Goal: Leave review/rating: Share an evaluation or opinion about a product, service, or content

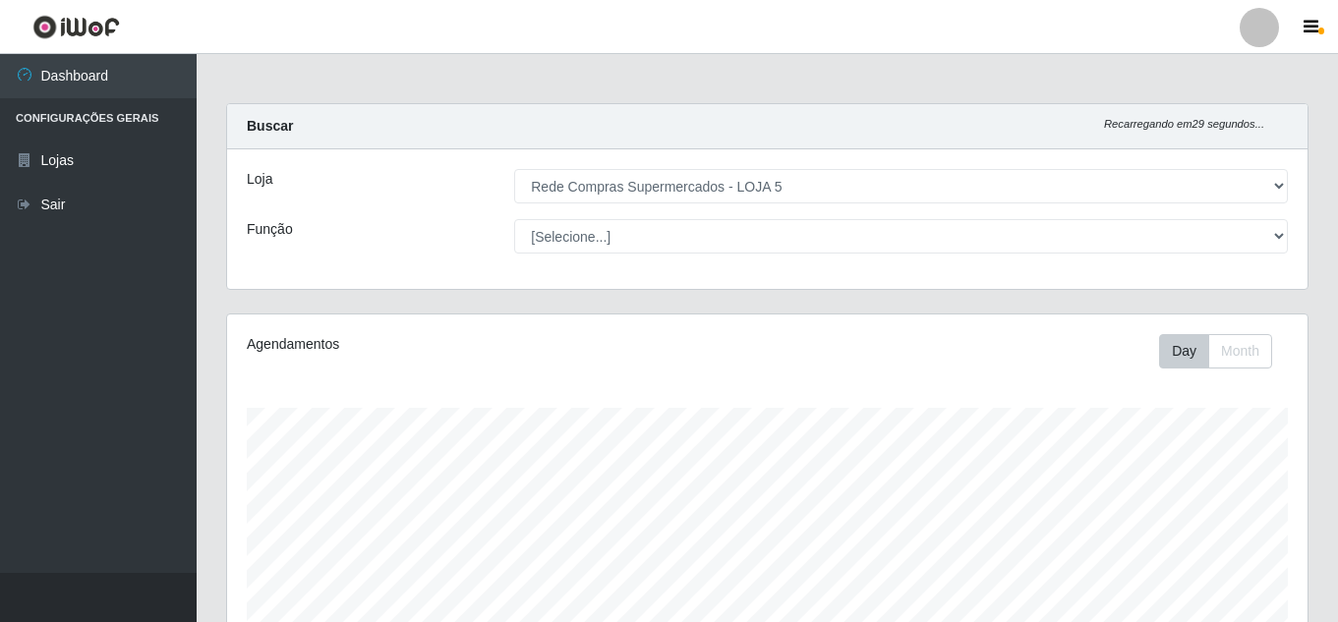
select select "397"
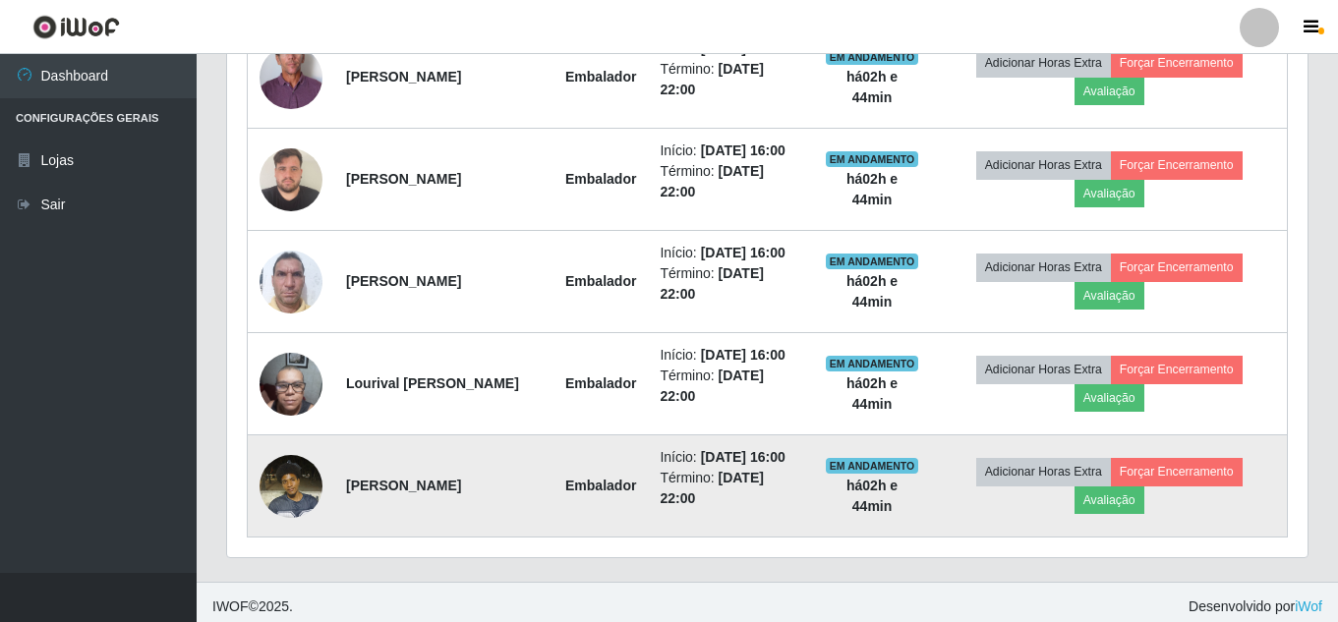
scroll to position [972, 0]
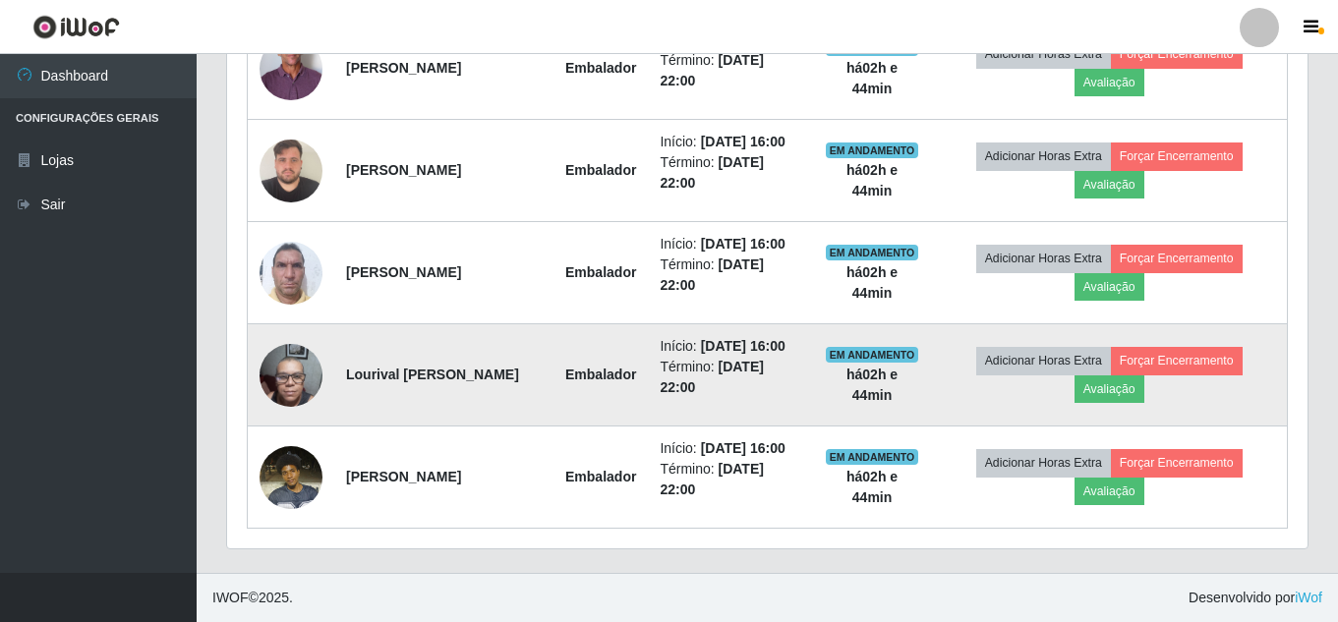
click at [304, 417] on img at bounding box center [291, 375] width 63 height 84
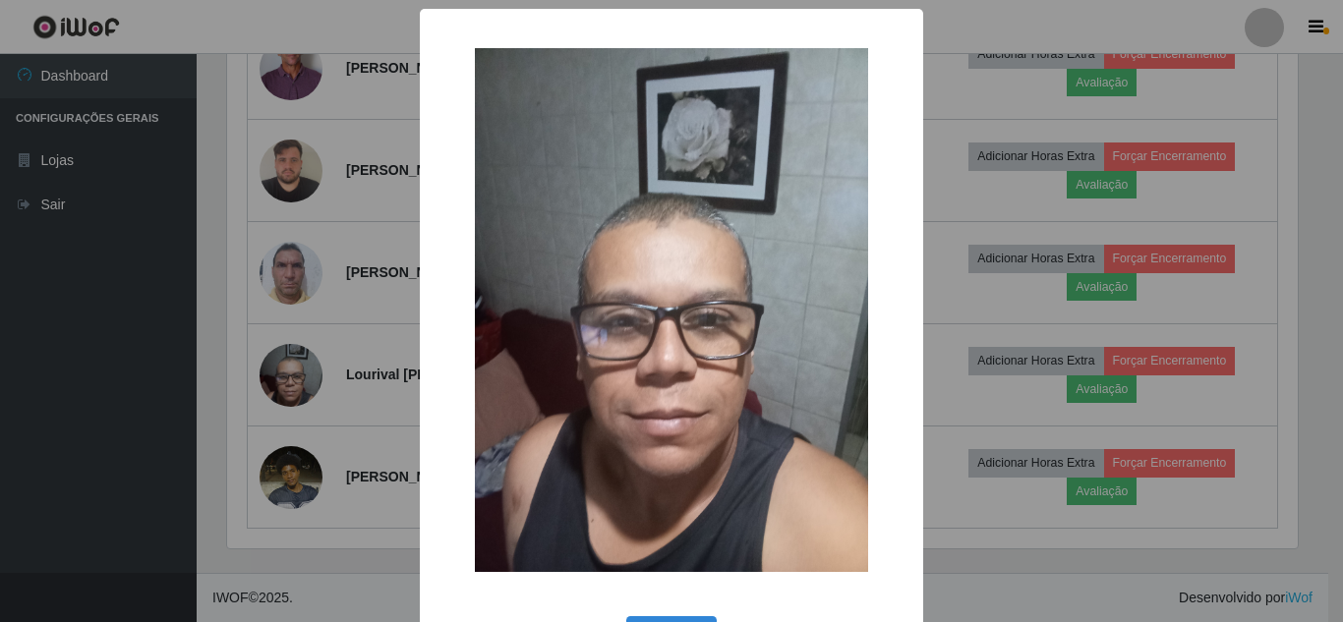
click at [354, 413] on div "× OK Cancel" at bounding box center [671, 311] width 1343 height 622
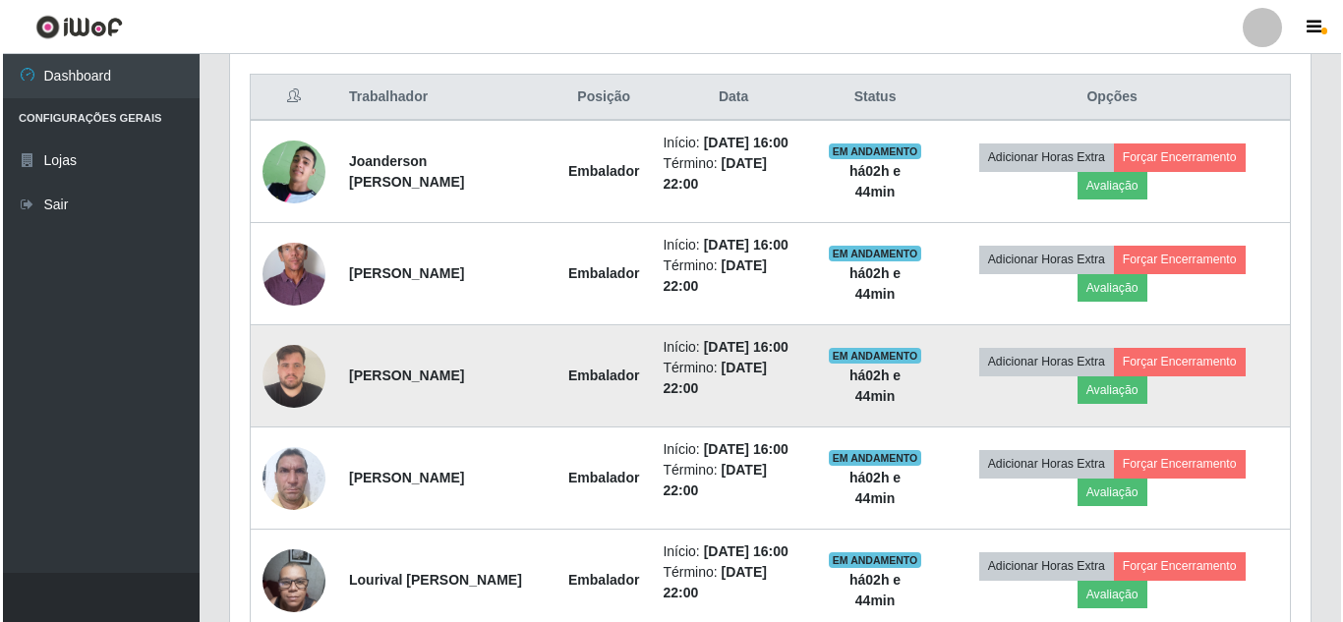
scroll to position [776, 0]
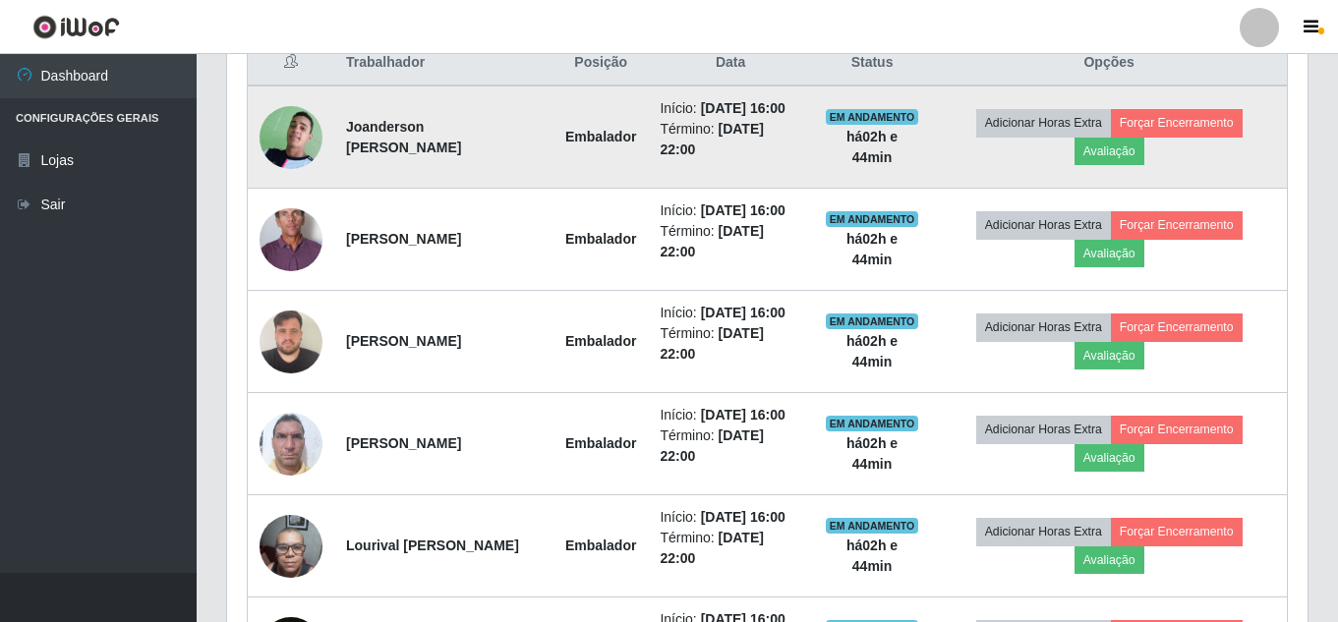
click at [302, 157] on img at bounding box center [291, 137] width 63 height 87
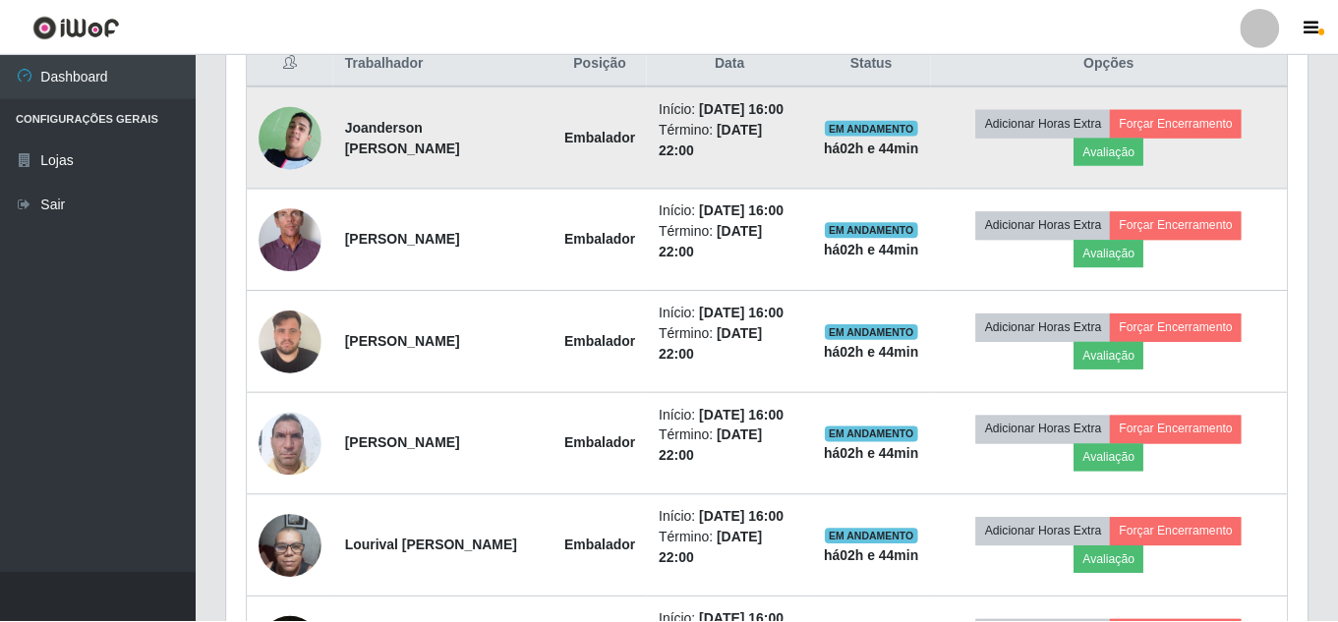
scroll to position [408, 1071]
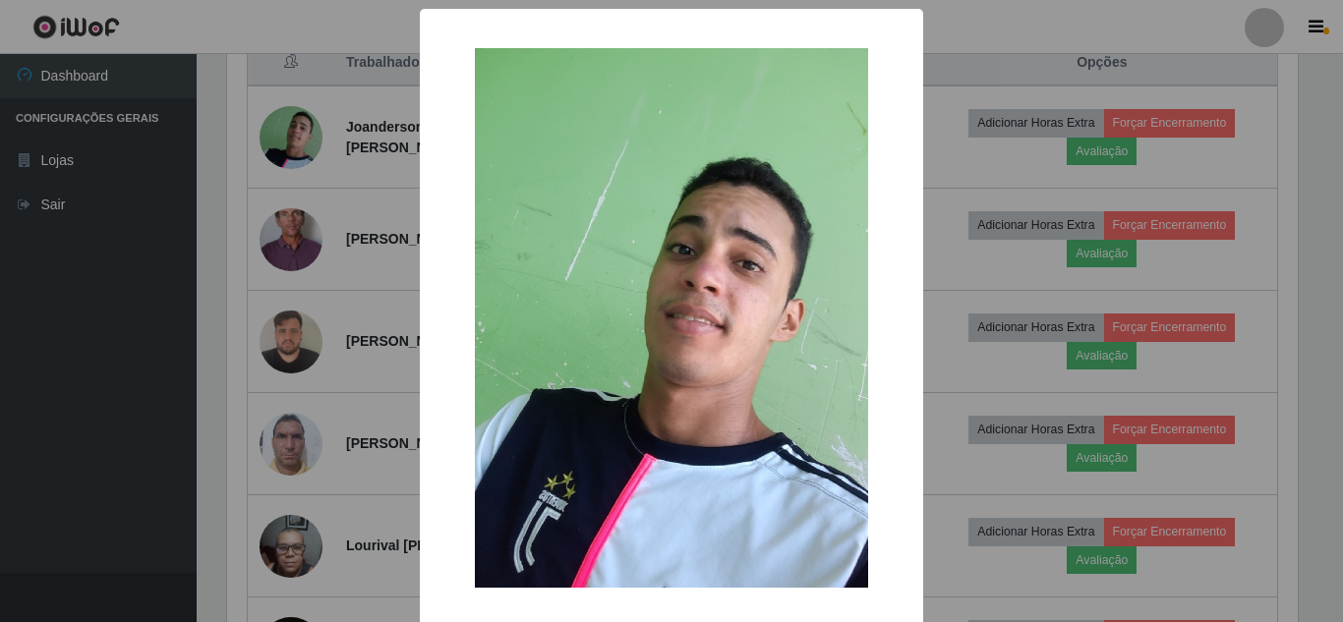
click at [443, 284] on div "×" at bounding box center [671, 318] width 464 height 579
click at [1153, 212] on div "× OK Cancel" at bounding box center [671, 311] width 1343 height 622
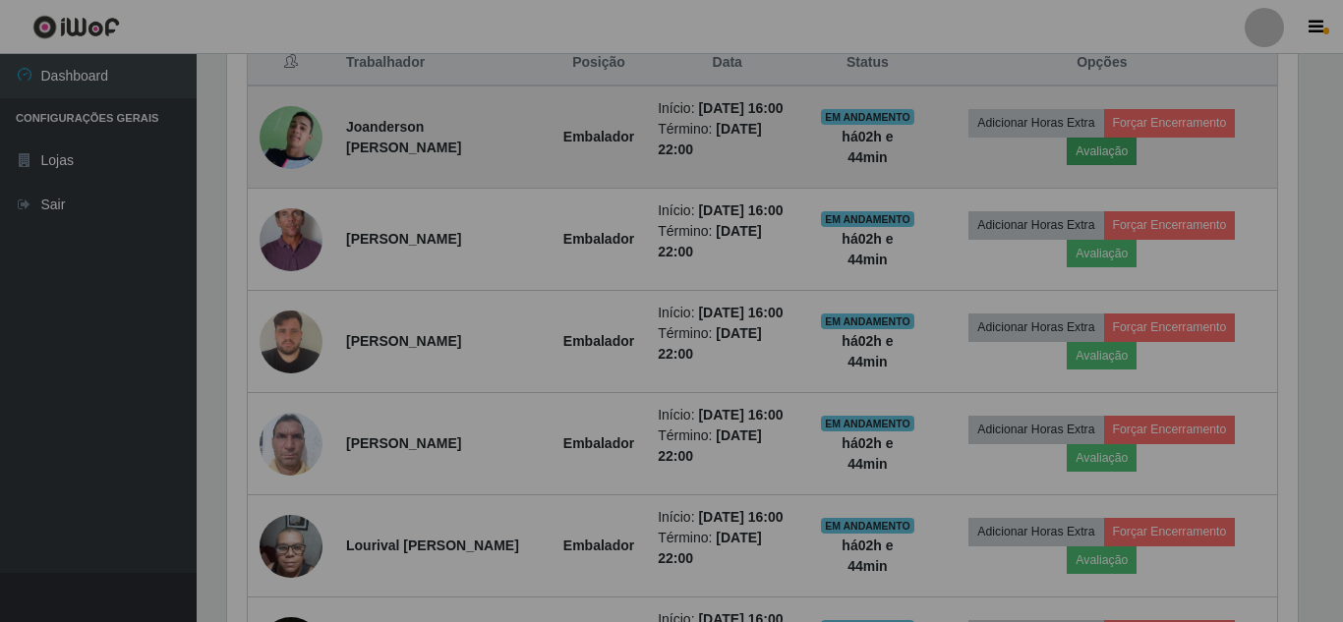
scroll to position [408, 1080]
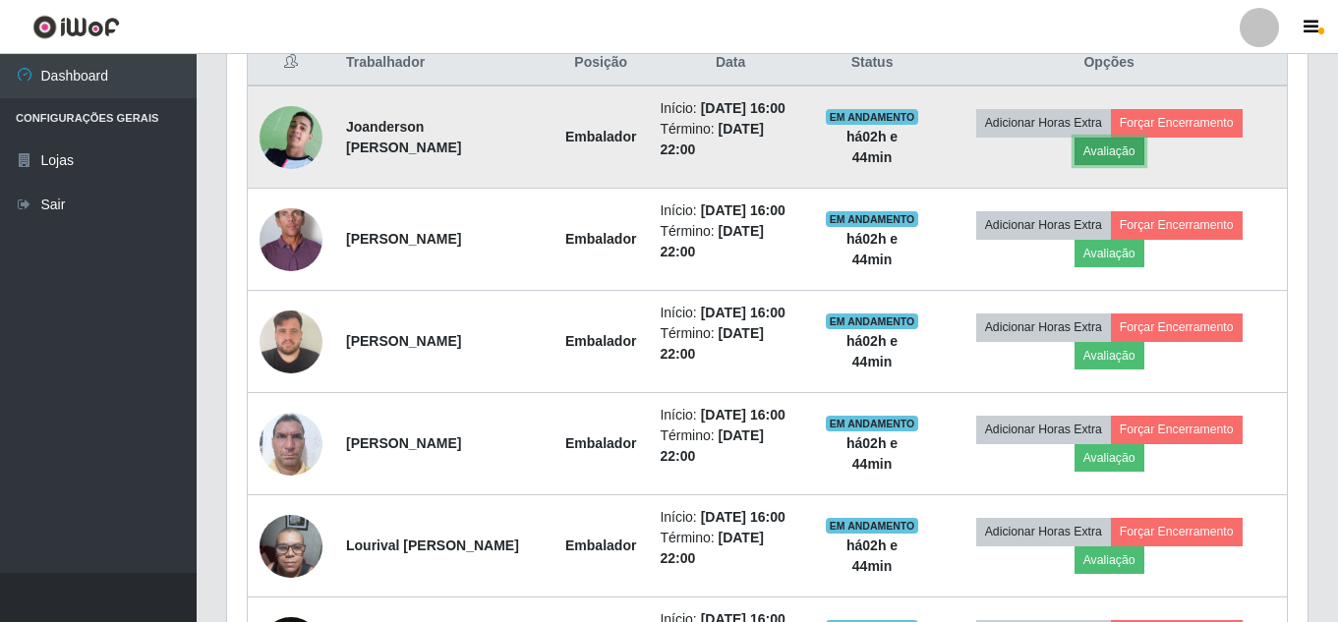
click at [1116, 165] on button "Avaliação" at bounding box center [1109, 152] width 70 height 28
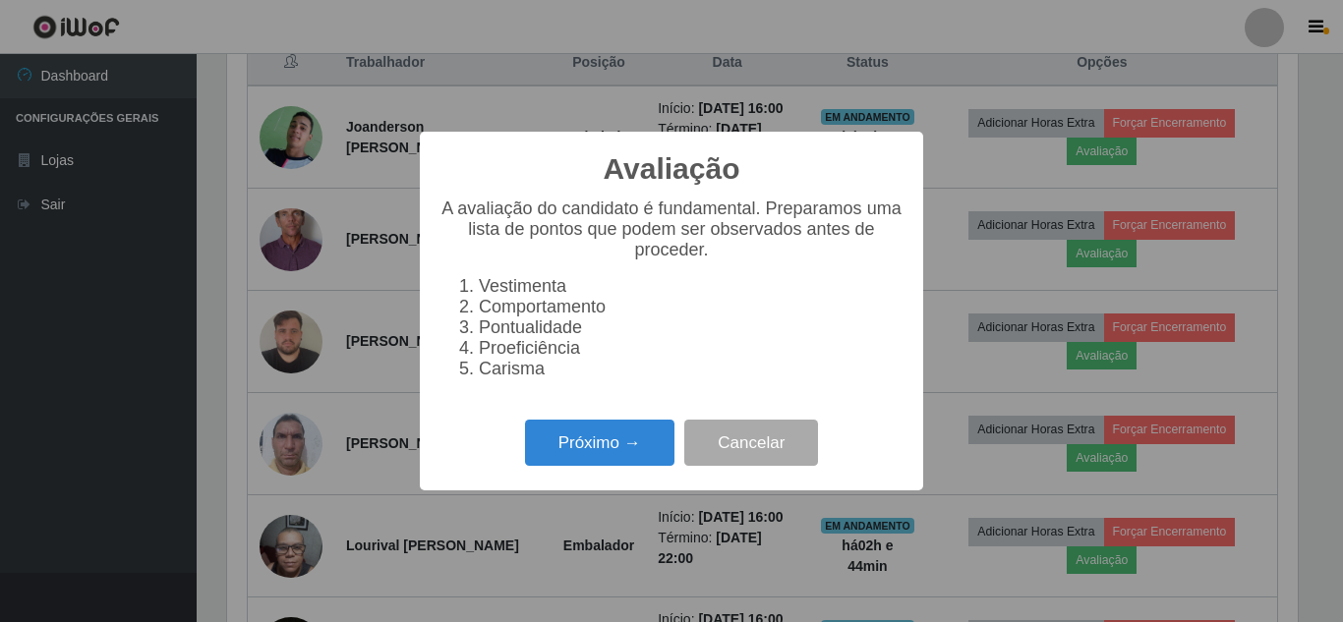
scroll to position [408, 1071]
click at [638, 437] on button "Próximo →" at bounding box center [599, 443] width 149 height 46
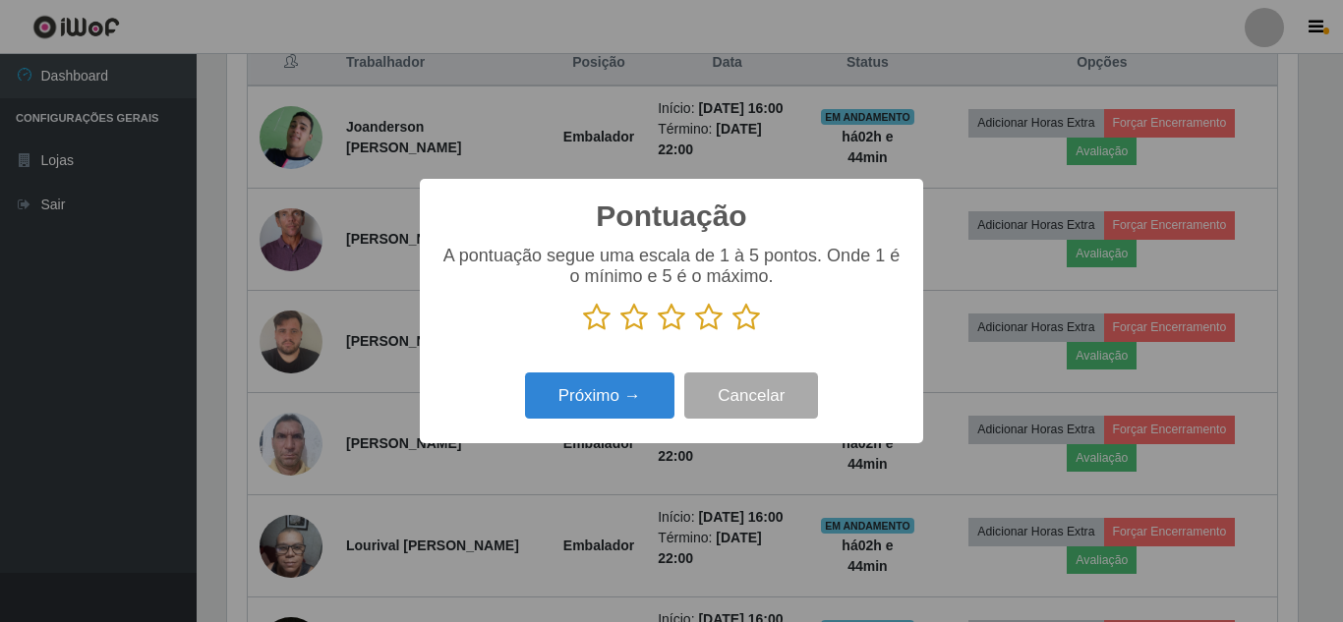
scroll to position [982644, 981981]
click at [746, 313] on icon at bounding box center [746, 317] width 28 height 29
click at [732, 332] on input "radio" at bounding box center [732, 332] width 0 height 0
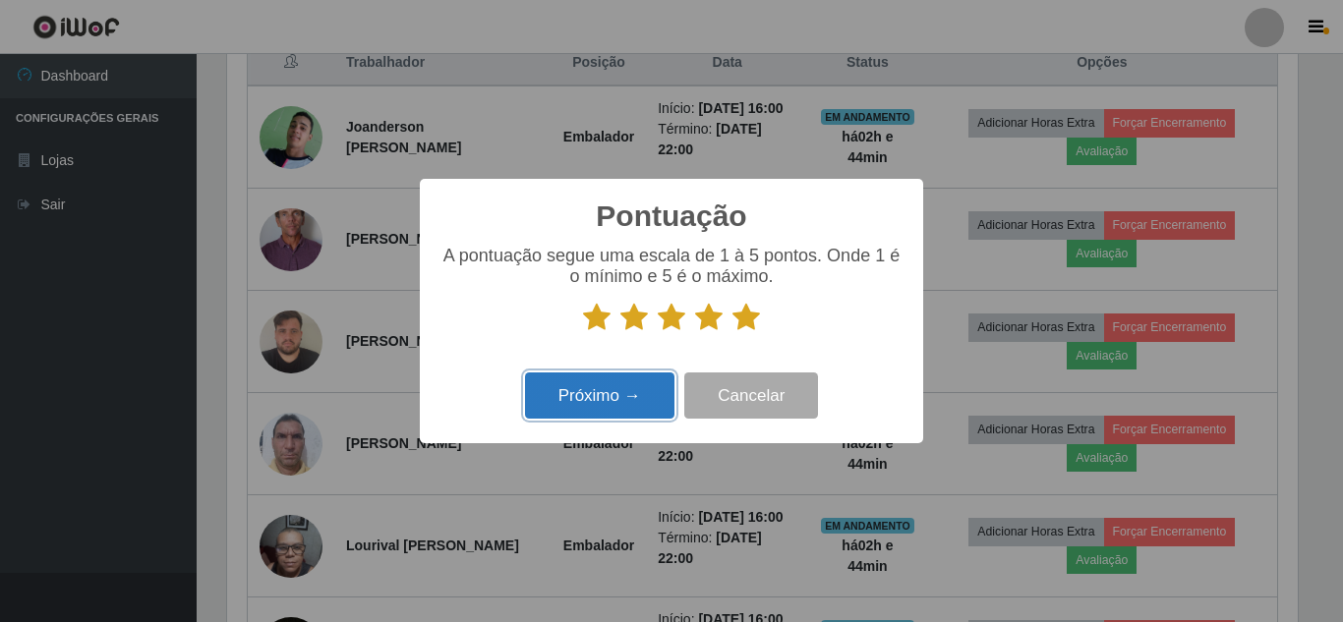
click at [605, 391] on button "Próximo →" at bounding box center [599, 396] width 149 height 46
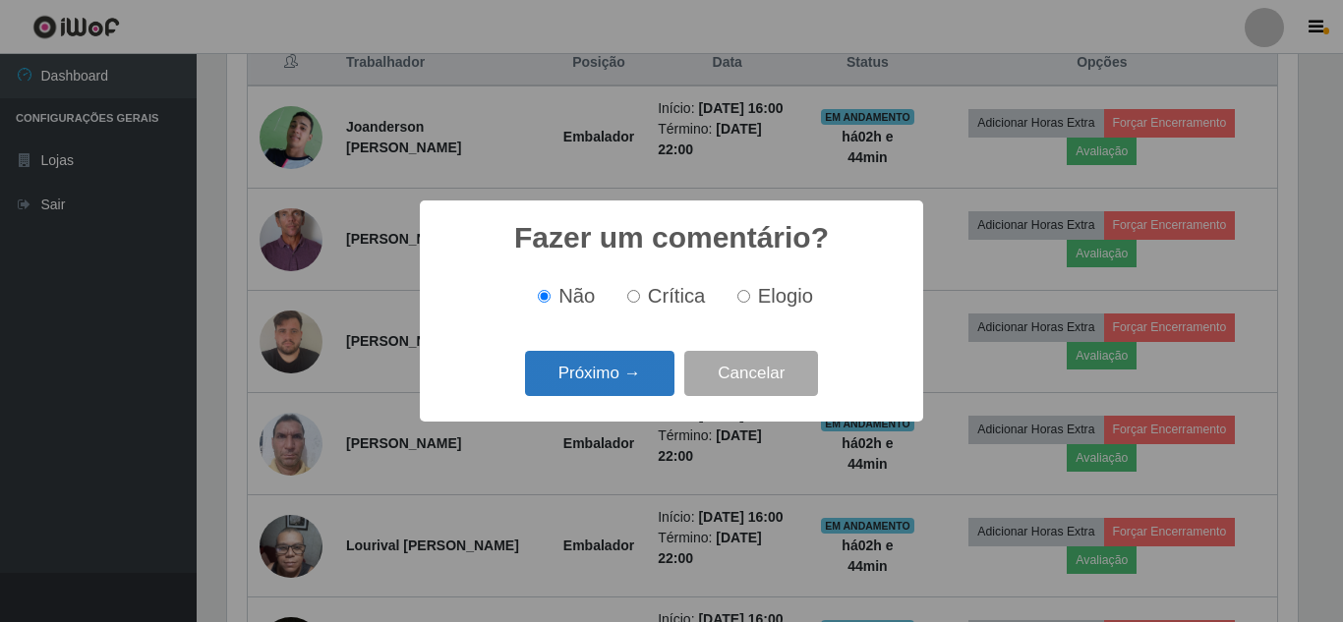
click at [636, 381] on button "Próximo →" at bounding box center [599, 374] width 149 height 46
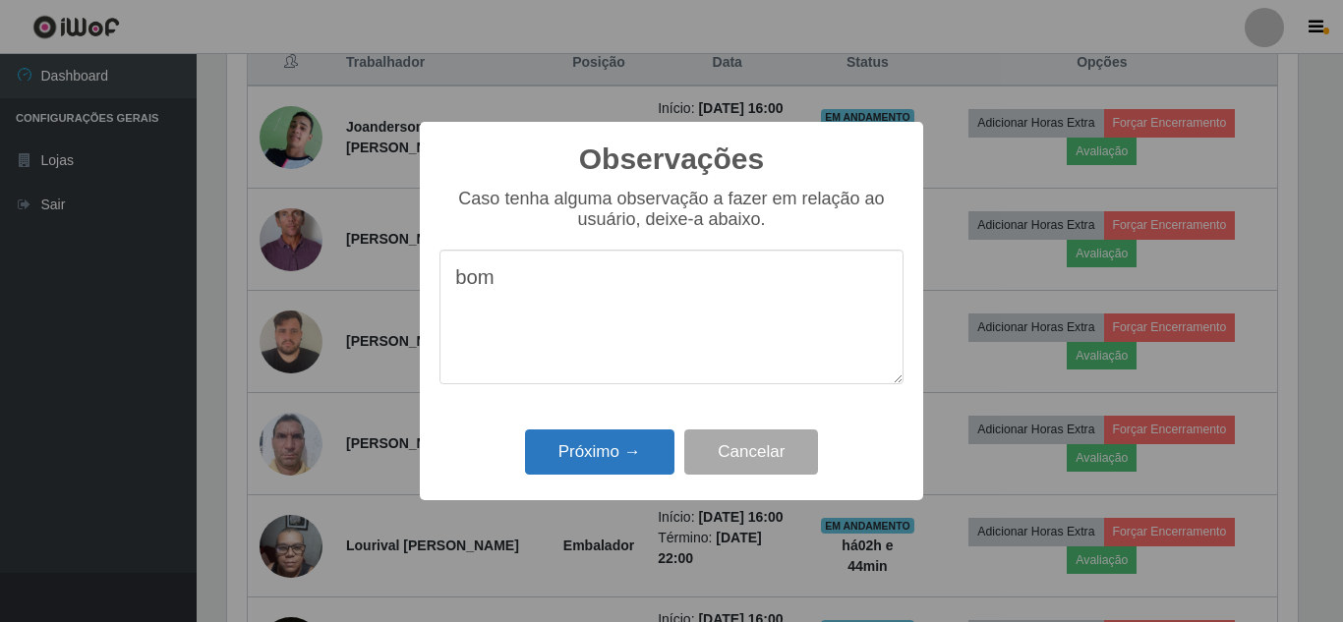
type textarea "bom"
click at [564, 468] on button "Próximo →" at bounding box center [599, 453] width 149 height 46
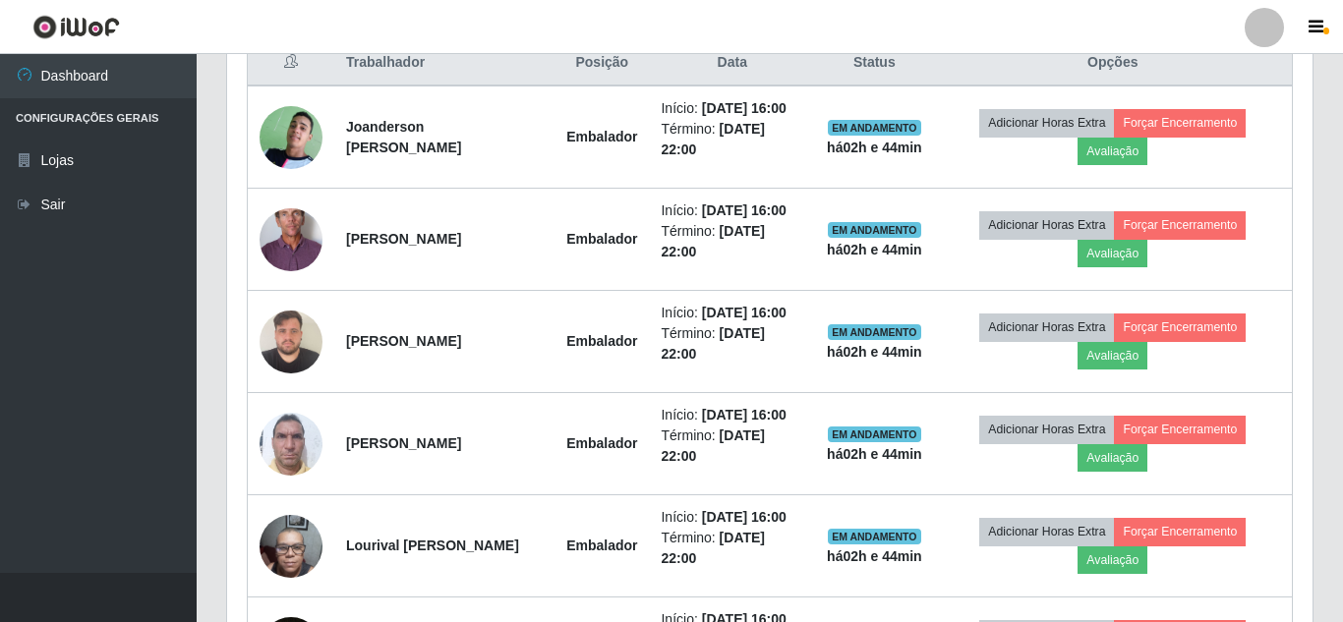
scroll to position [408, 1080]
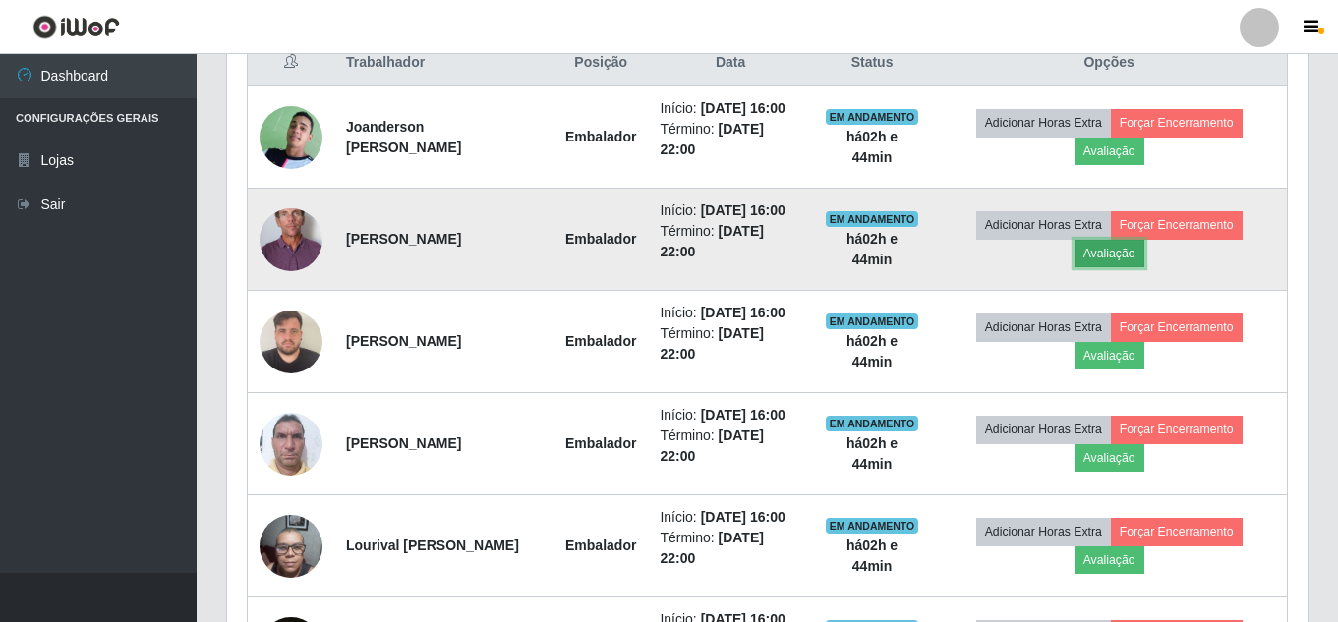
click at [1124, 267] on button "Avaliação" at bounding box center [1109, 254] width 70 height 28
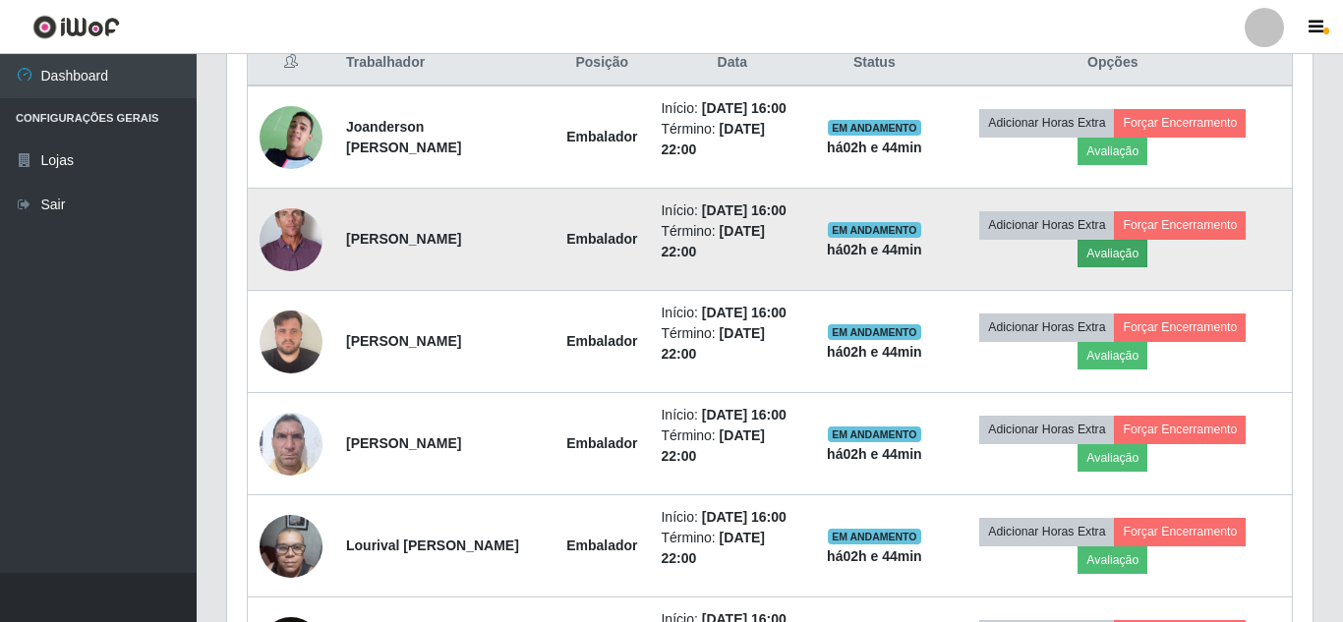
scroll to position [408, 1071]
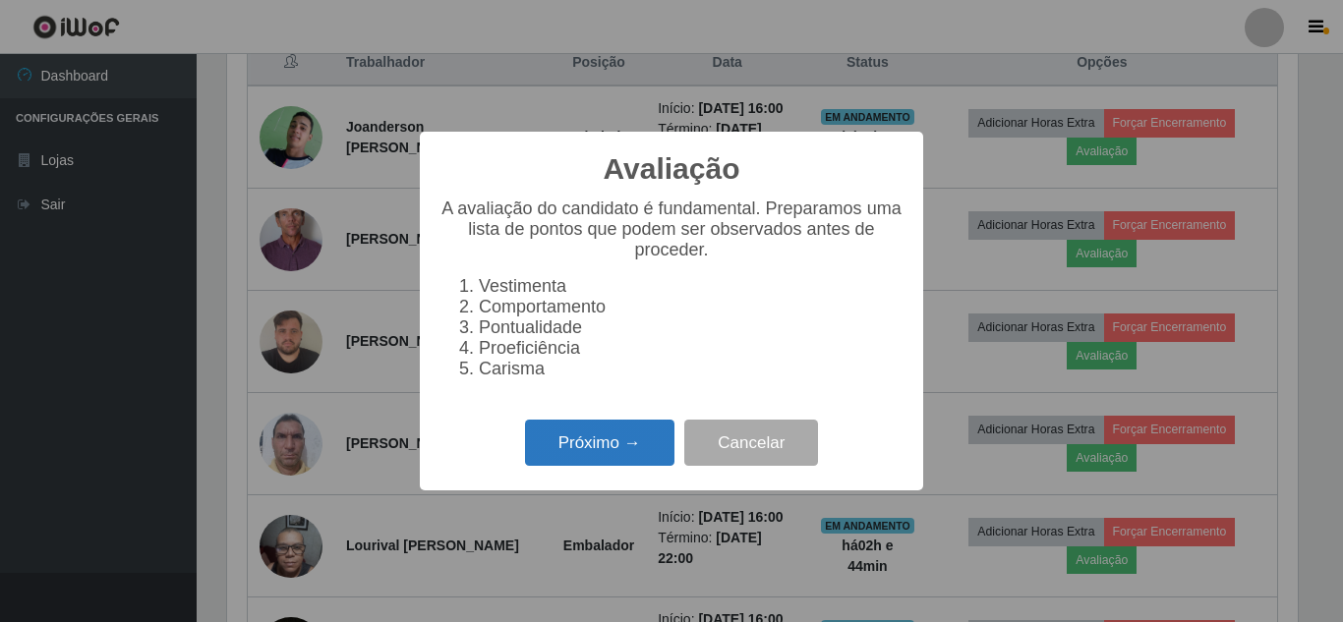
click at [543, 457] on button "Próximo →" at bounding box center [599, 443] width 149 height 46
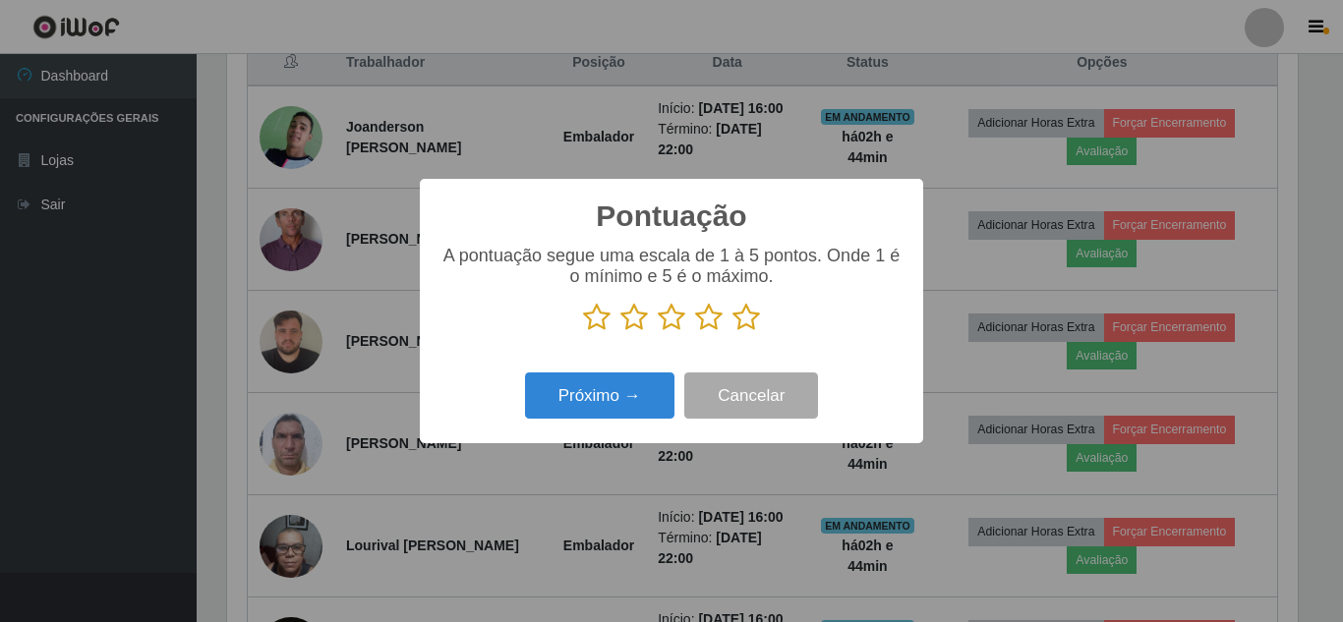
scroll to position [982644, 981981]
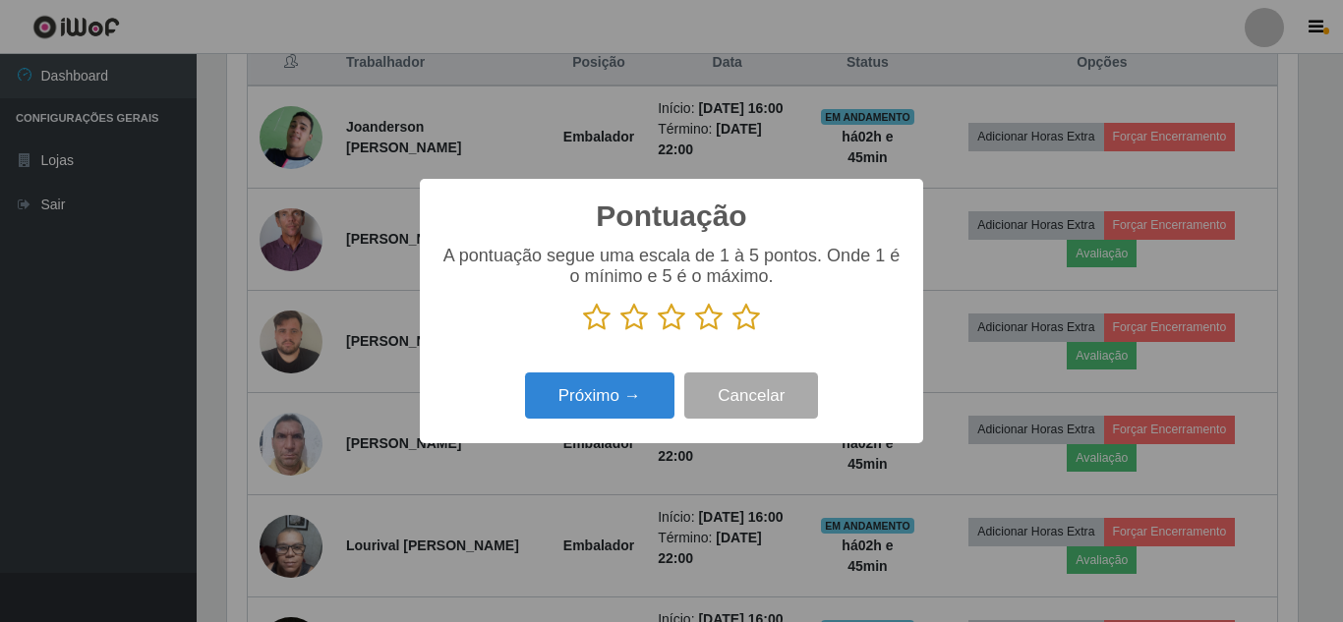
click at [746, 325] on icon at bounding box center [746, 317] width 28 height 29
click at [732, 332] on input "radio" at bounding box center [732, 332] width 0 height 0
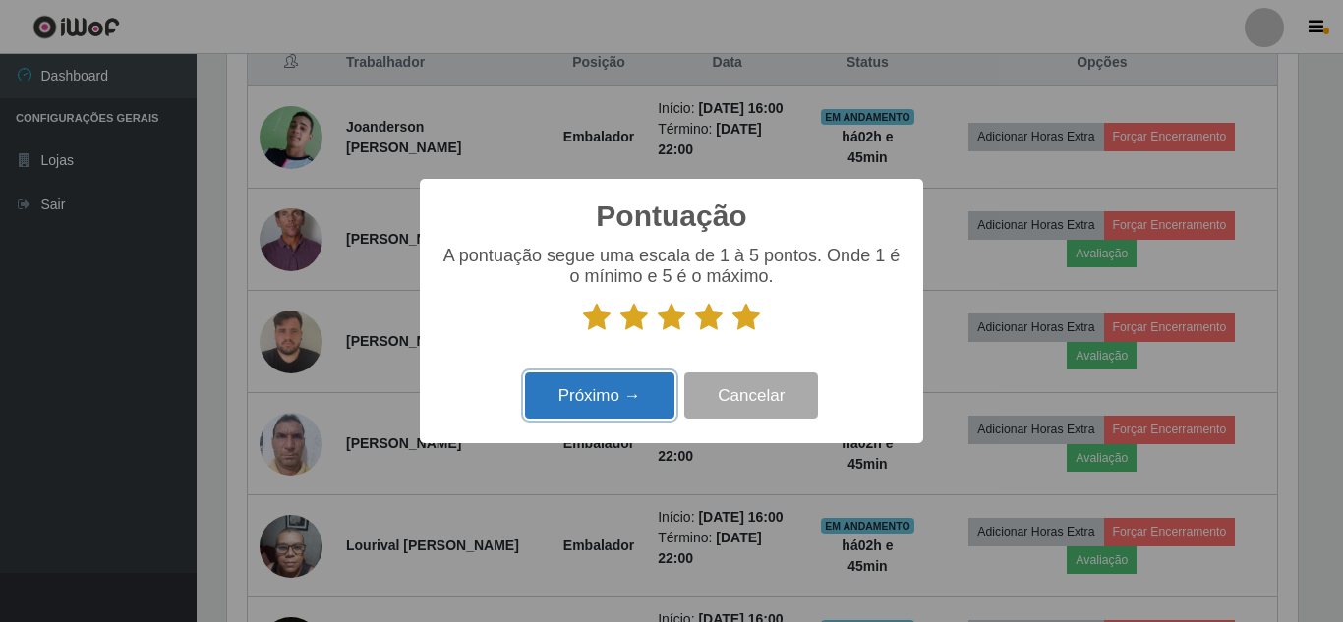
click at [597, 405] on button "Próximo →" at bounding box center [599, 396] width 149 height 46
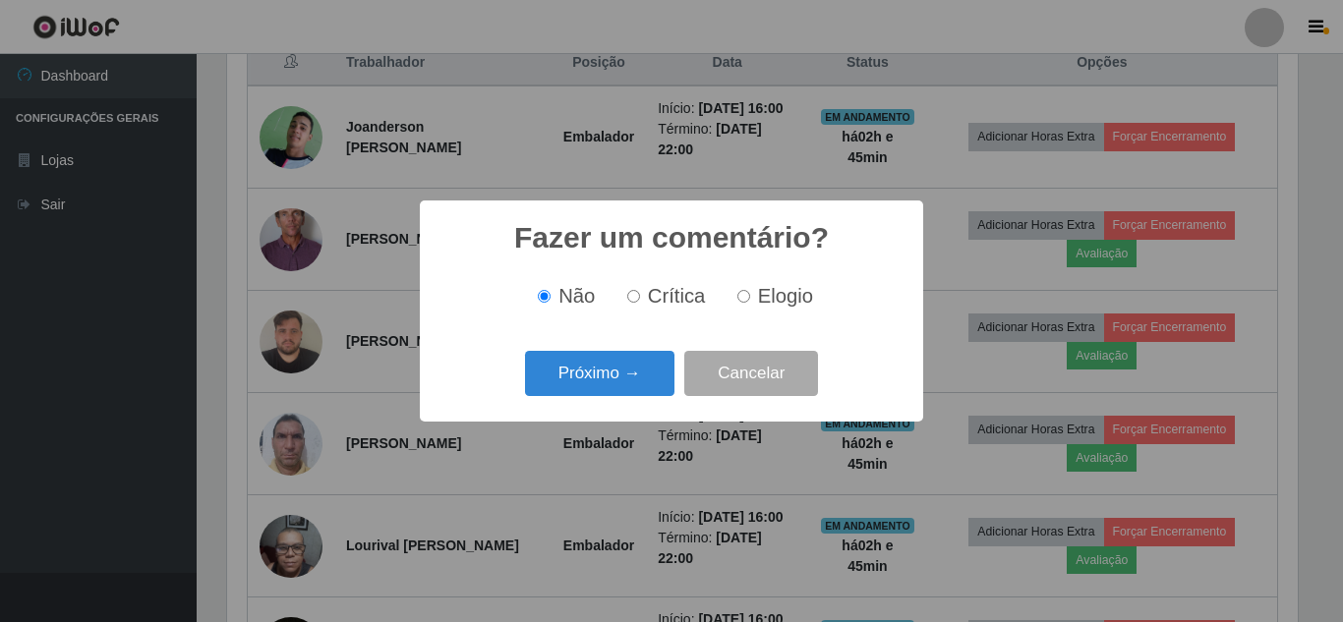
click at [748, 297] on input "Elogio" at bounding box center [743, 296] width 13 height 13
radio input "true"
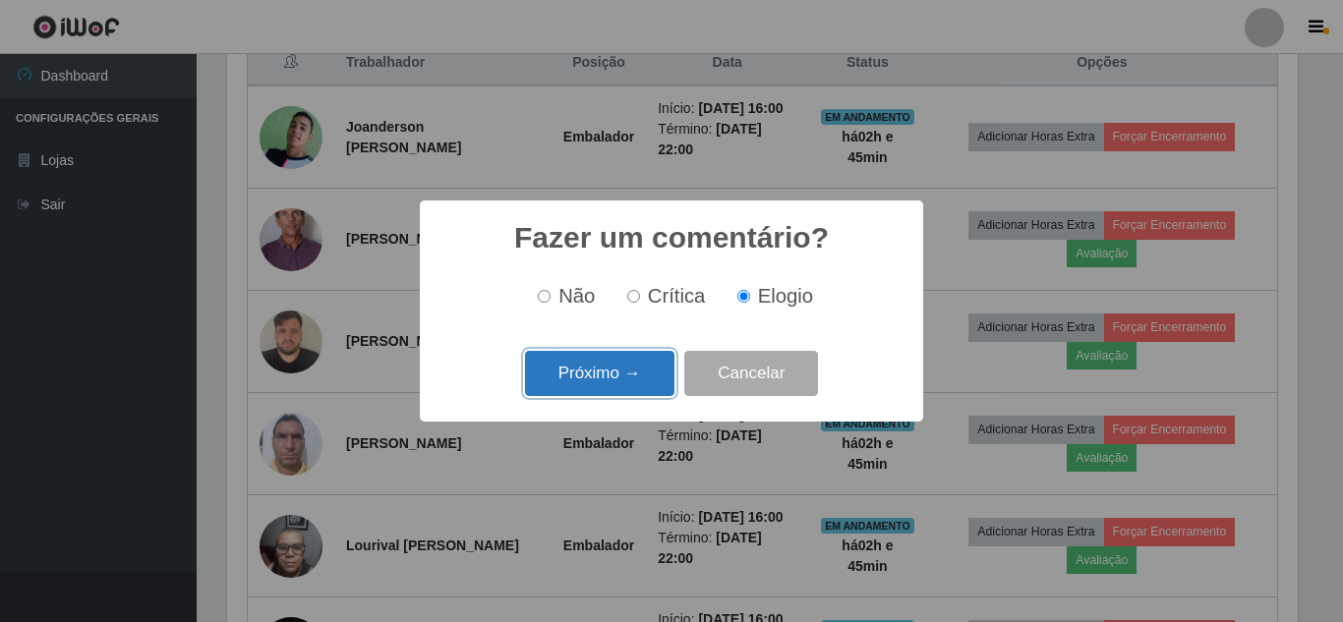
click at [591, 367] on button "Próximo →" at bounding box center [599, 374] width 149 height 46
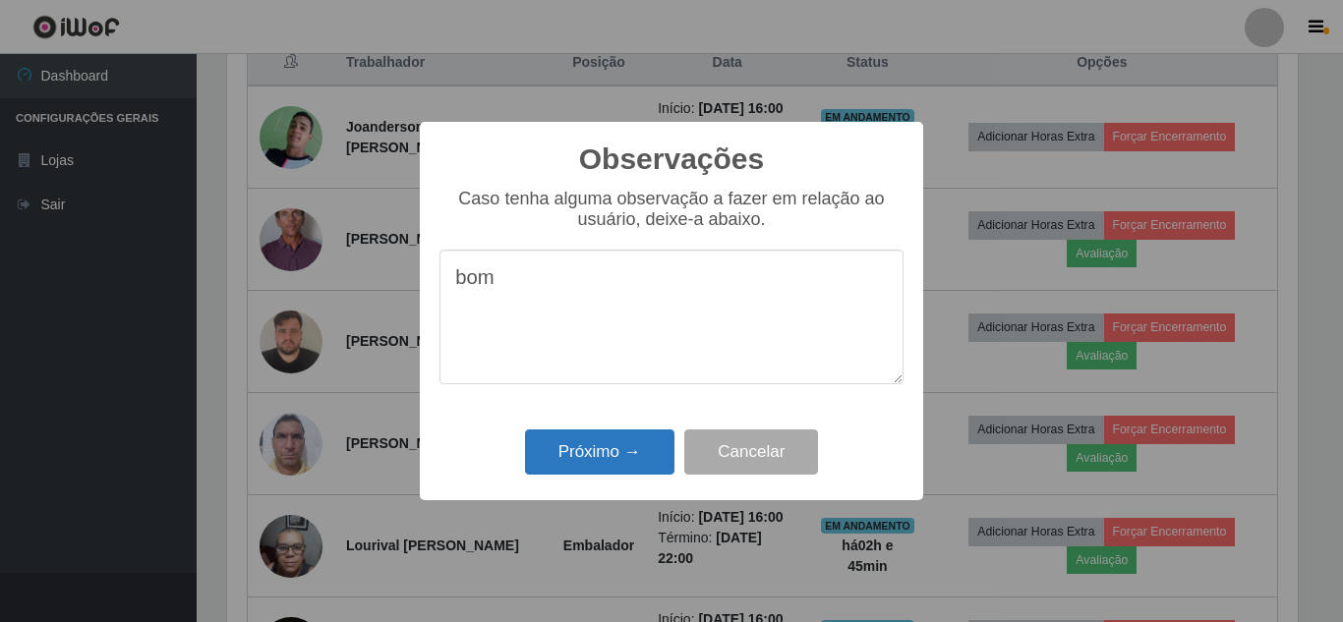
type textarea "bom"
click at [540, 458] on button "Próximo →" at bounding box center [599, 453] width 149 height 46
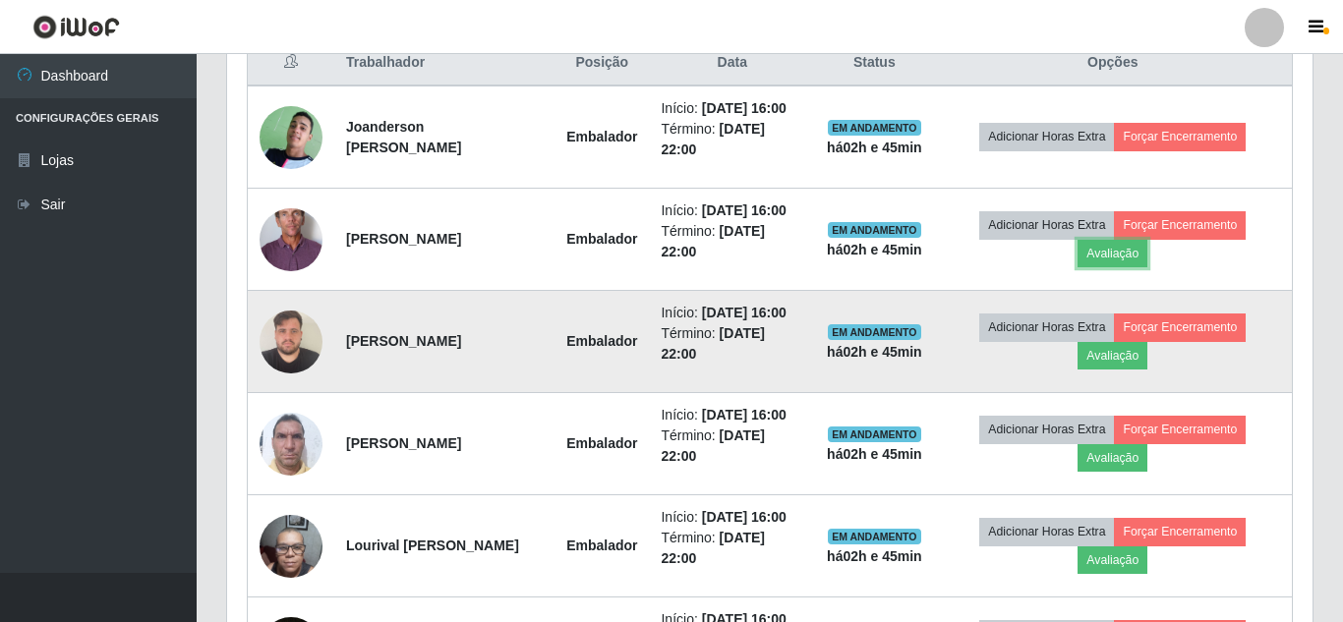
scroll to position [408, 1080]
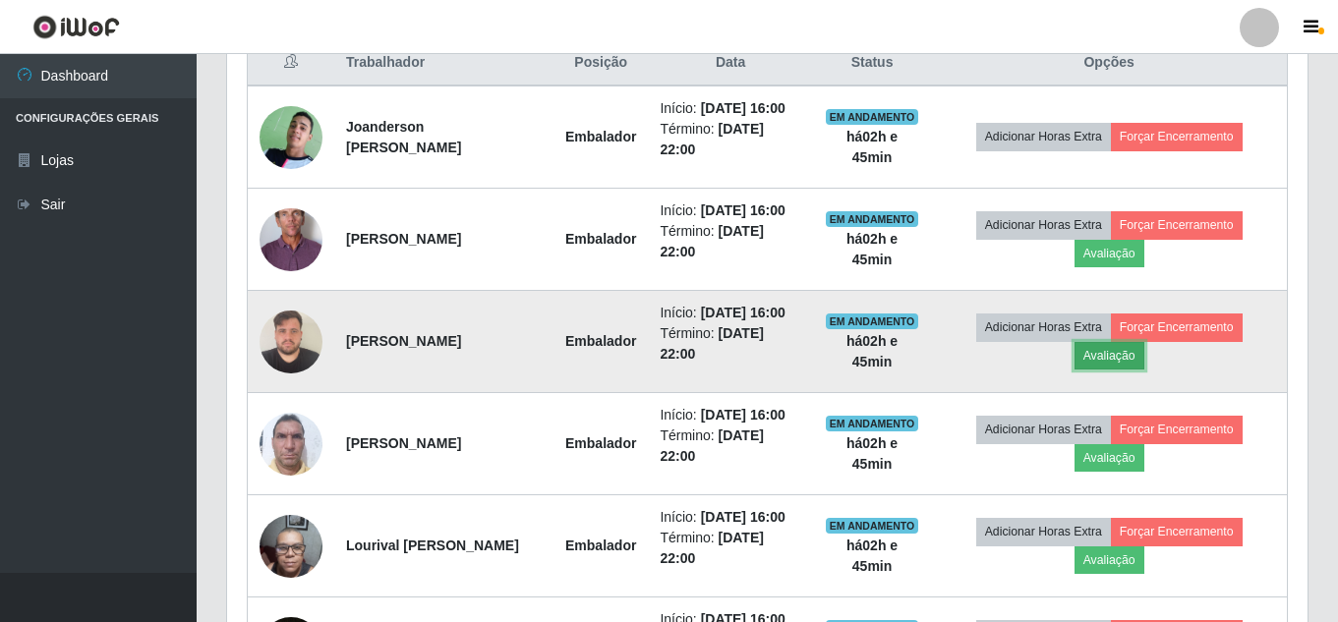
click at [1129, 370] on button "Avaliação" at bounding box center [1109, 356] width 70 height 28
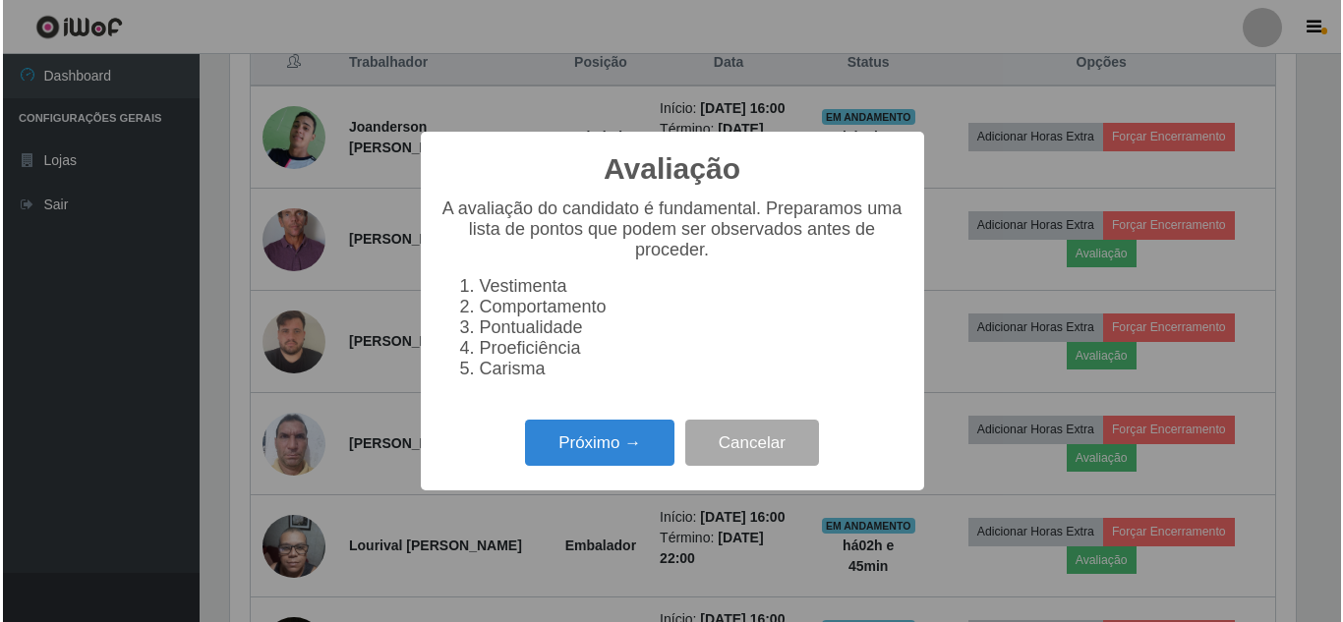
scroll to position [408, 1071]
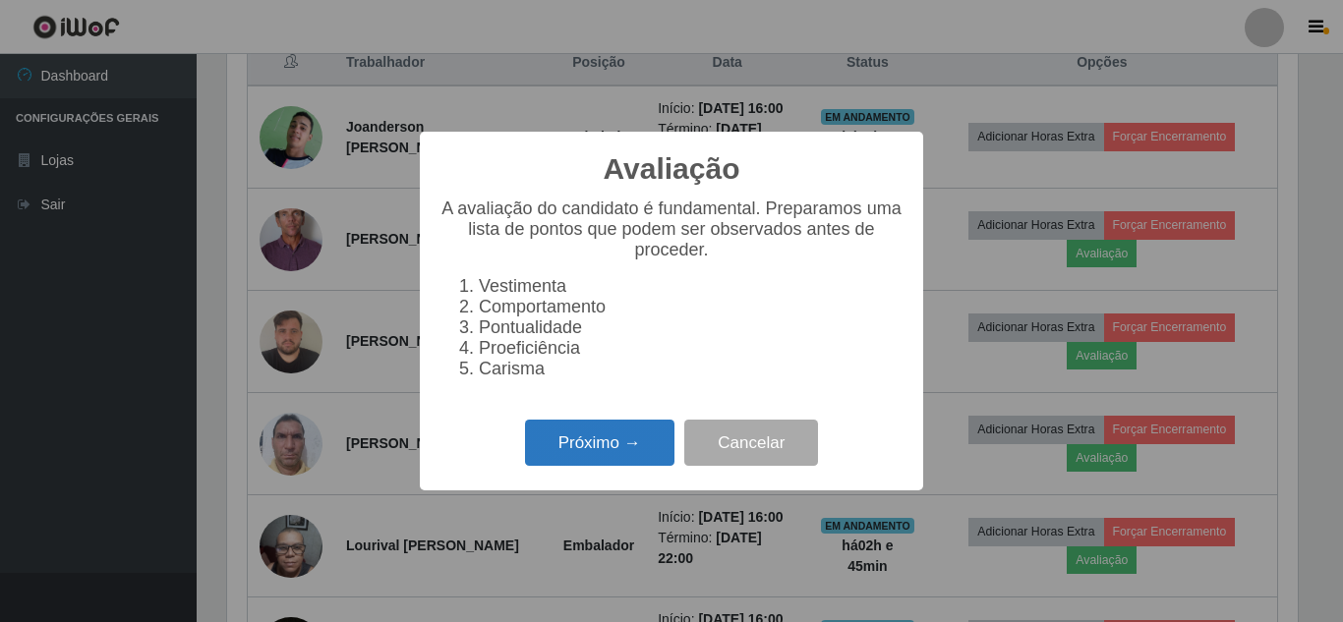
click at [663, 431] on div "Próximo → Cancelar" at bounding box center [671, 443] width 464 height 56
click at [632, 452] on button "Próximo →" at bounding box center [599, 443] width 149 height 46
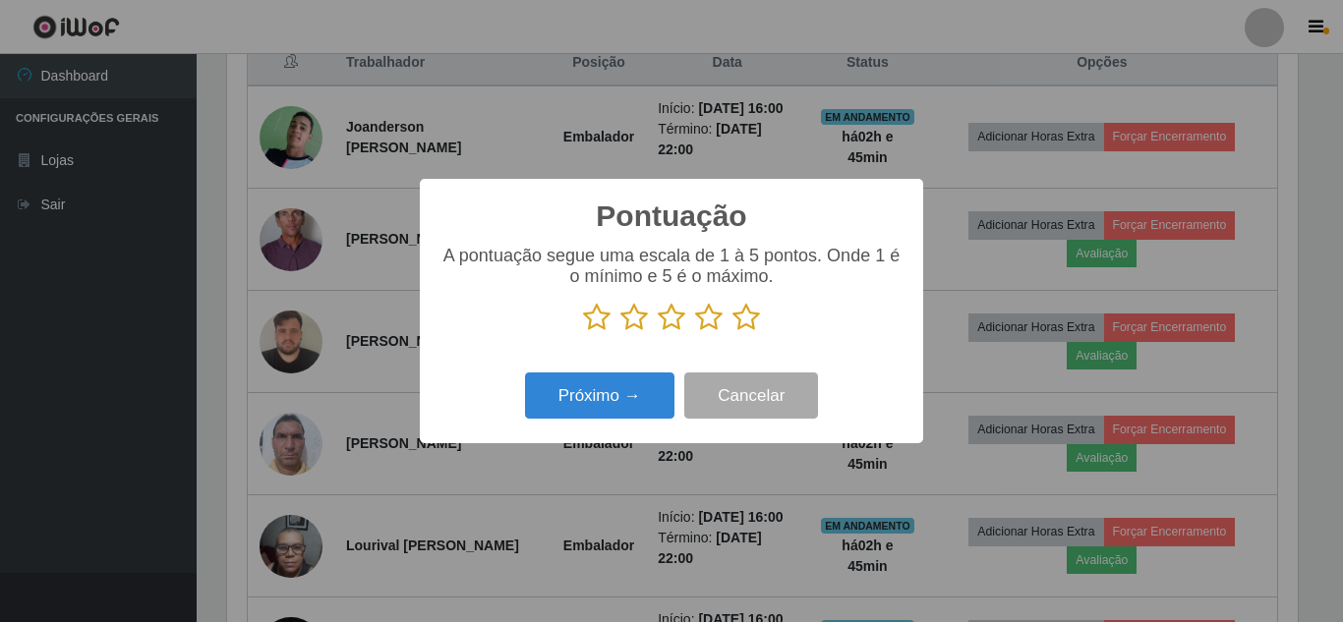
click at [740, 317] on icon at bounding box center [746, 317] width 28 height 29
click at [732, 332] on input "radio" at bounding box center [732, 332] width 0 height 0
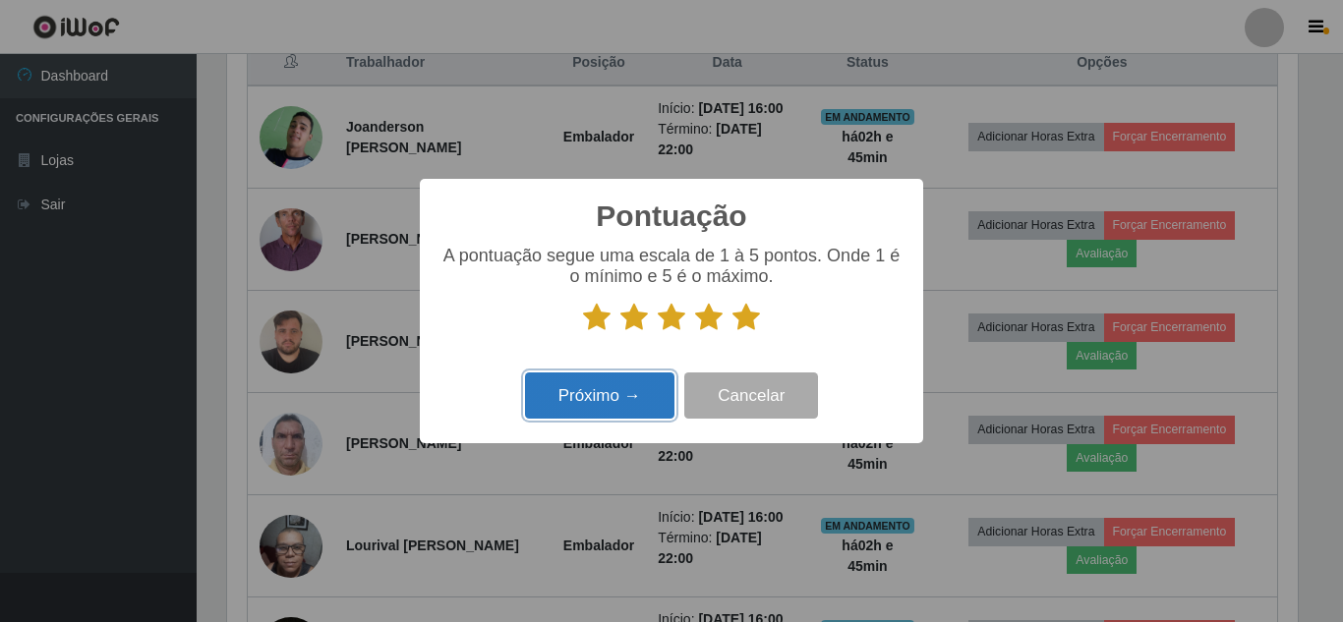
click at [608, 383] on button "Próximo →" at bounding box center [599, 396] width 149 height 46
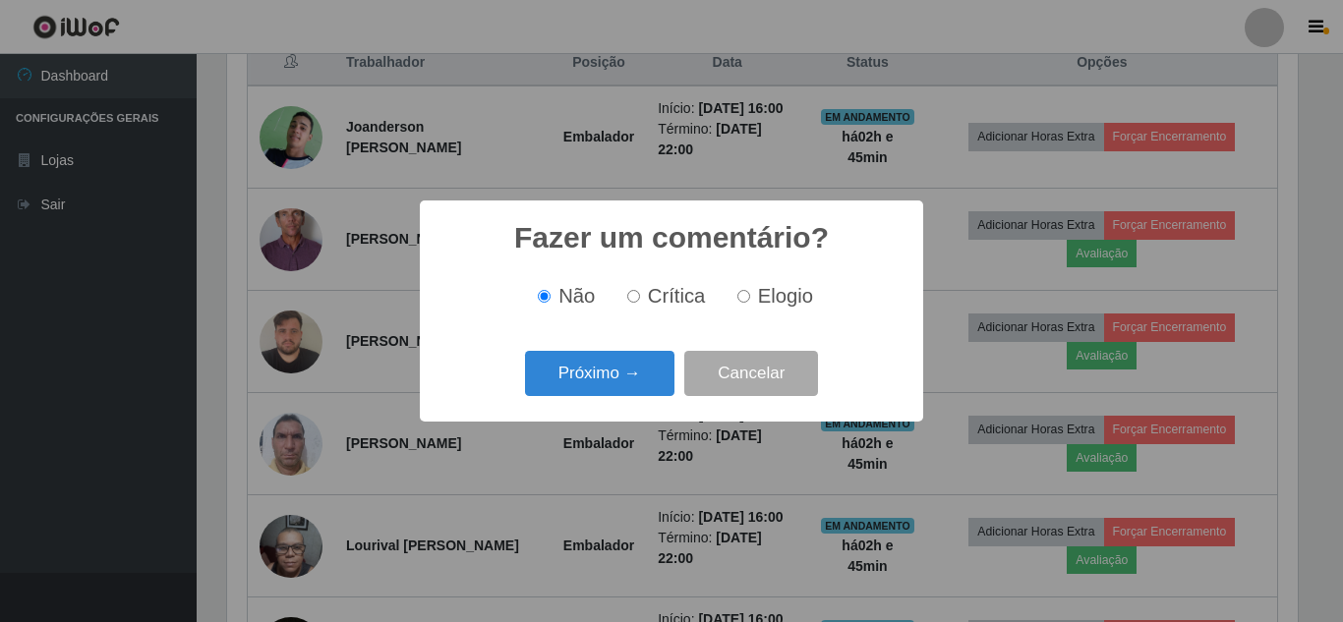
click at [740, 297] on input "Elogio" at bounding box center [743, 296] width 13 height 13
radio input "true"
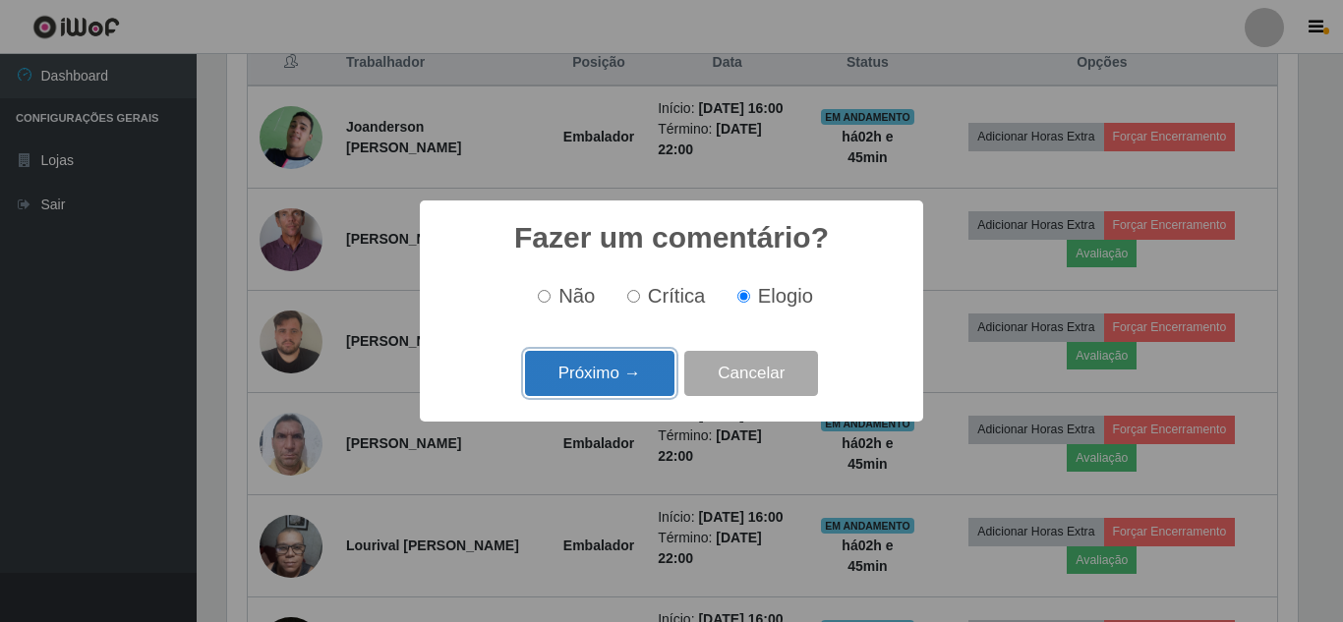
click at [620, 379] on button "Próximo →" at bounding box center [599, 374] width 149 height 46
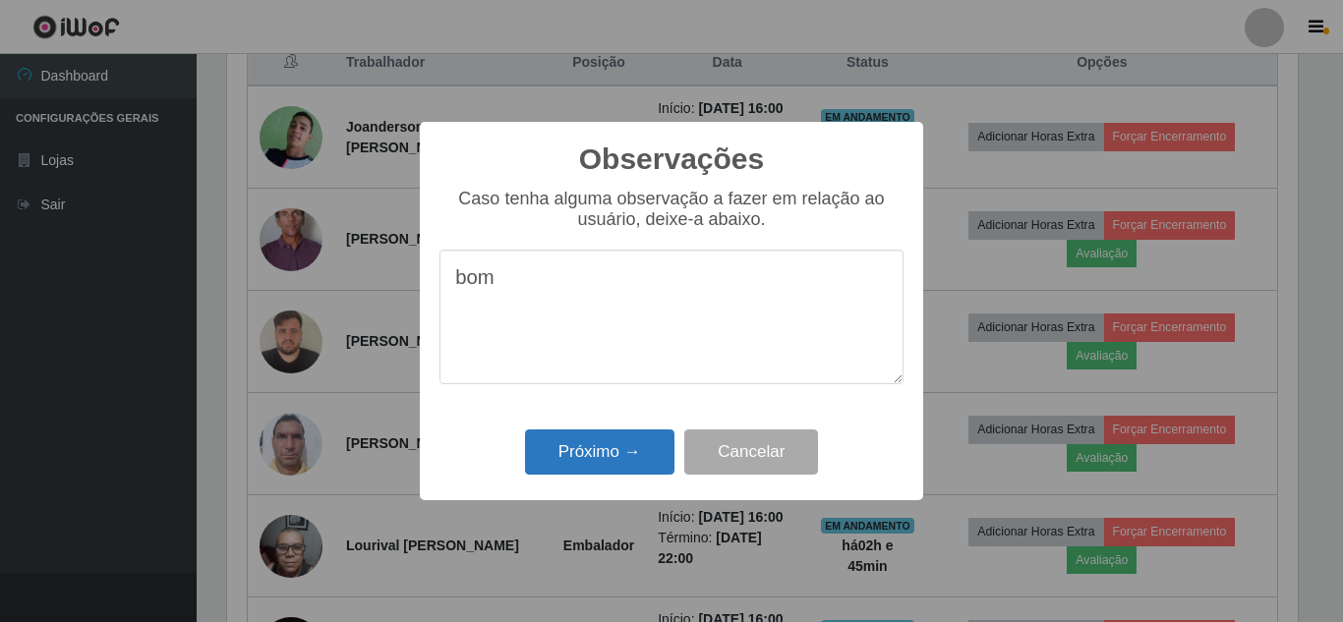
type textarea "bom"
click at [576, 446] on button "Próximo →" at bounding box center [599, 453] width 149 height 46
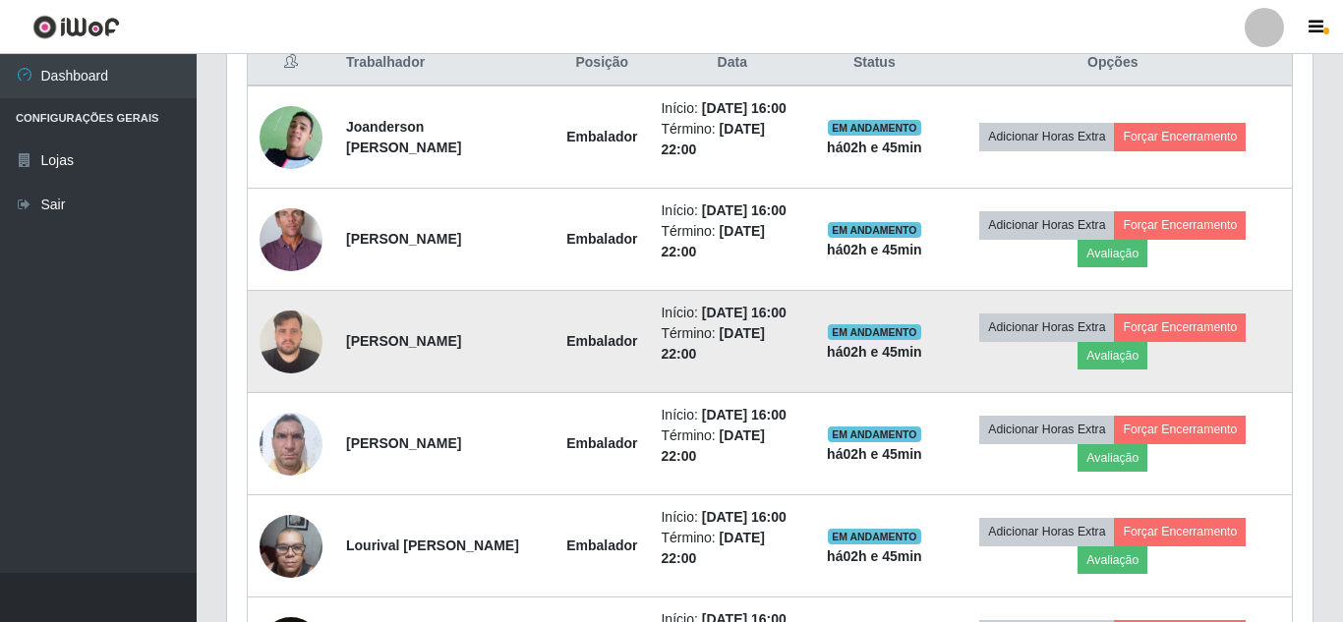
scroll to position [0, 0]
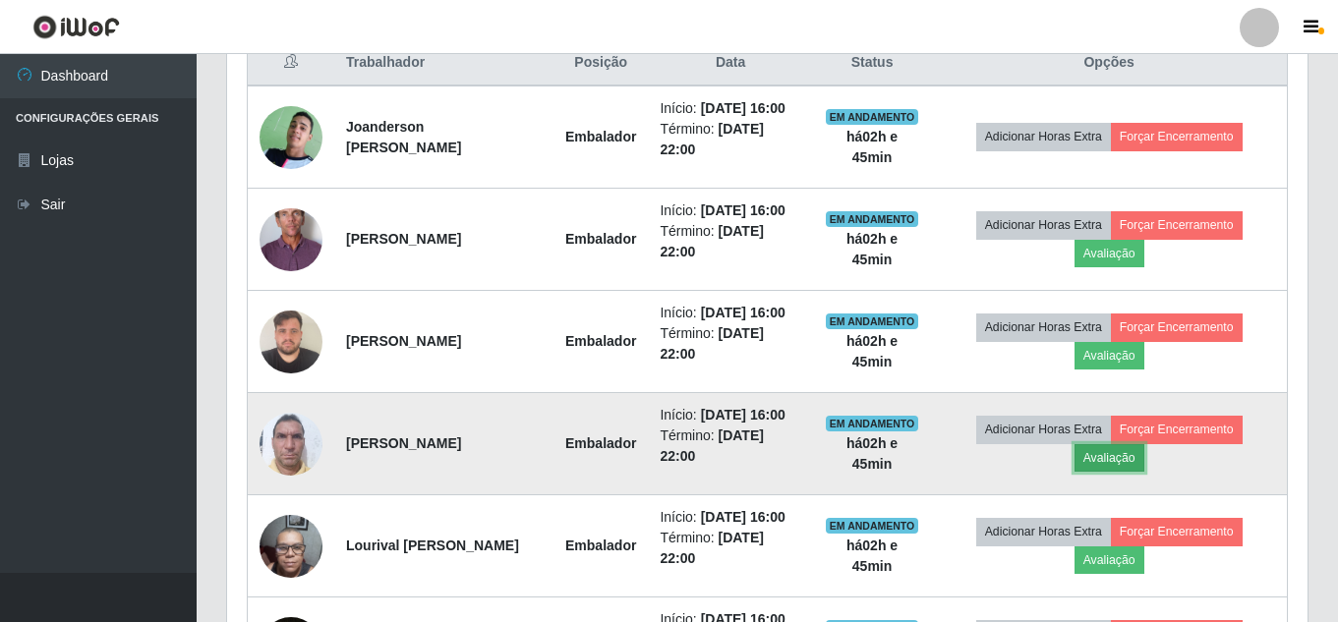
click at [1133, 472] on button "Avaliação" at bounding box center [1109, 458] width 70 height 28
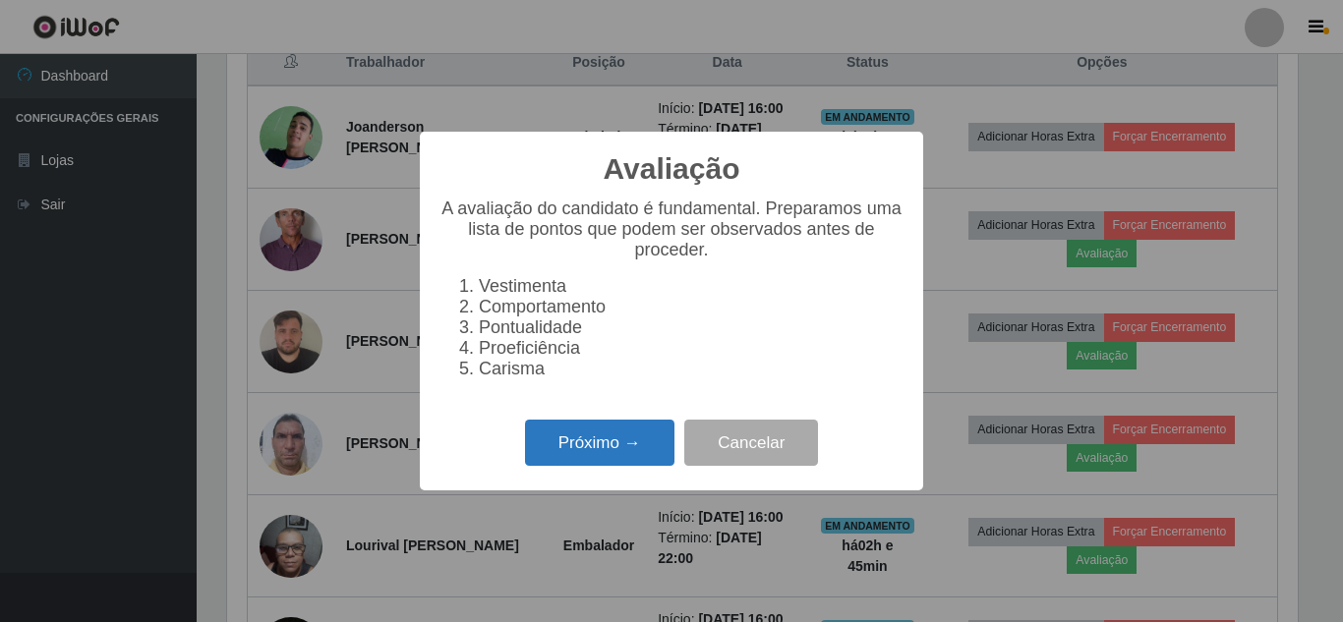
click at [537, 456] on button "Próximo →" at bounding box center [599, 443] width 149 height 46
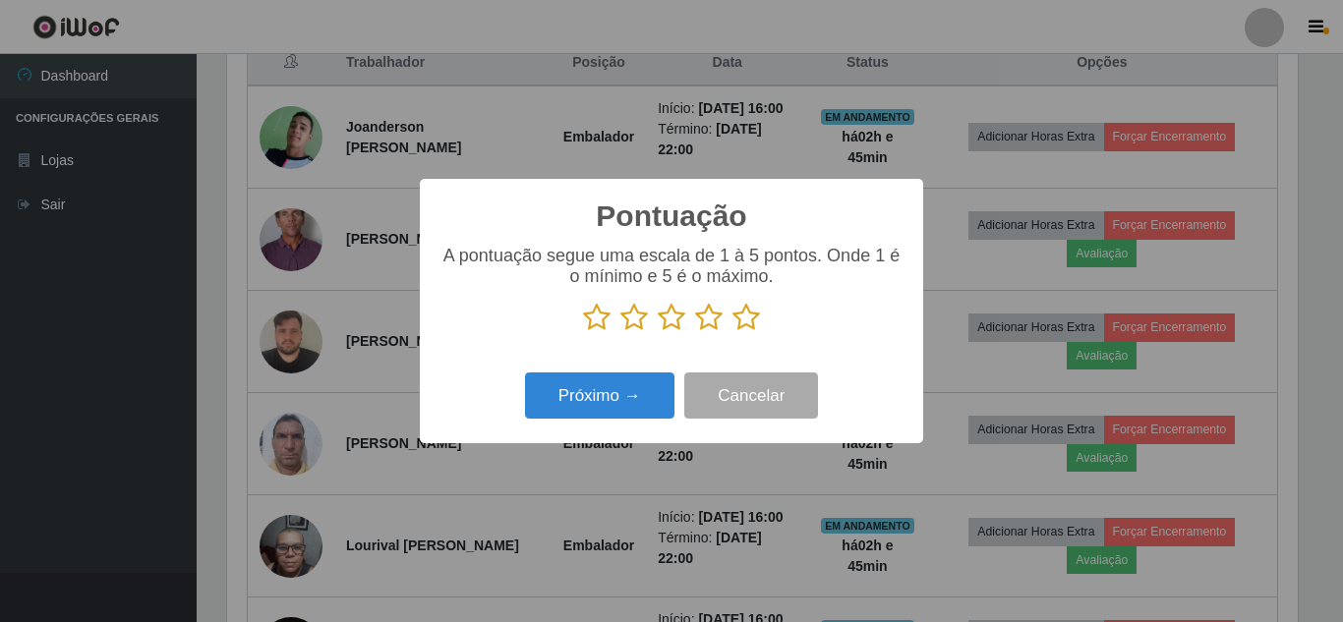
click at [756, 332] on icon at bounding box center [746, 317] width 28 height 29
click at [732, 332] on input "radio" at bounding box center [732, 332] width 0 height 0
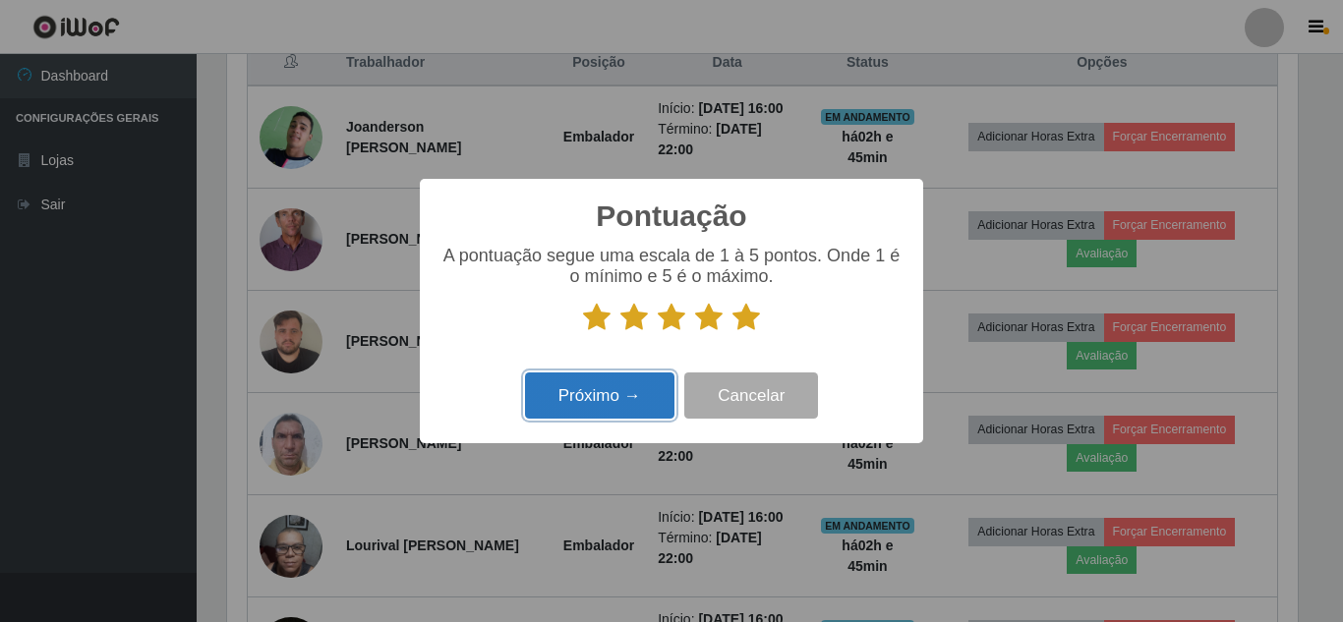
click at [612, 380] on button "Próximo →" at bounding box center [599, 396] width 149 height 46
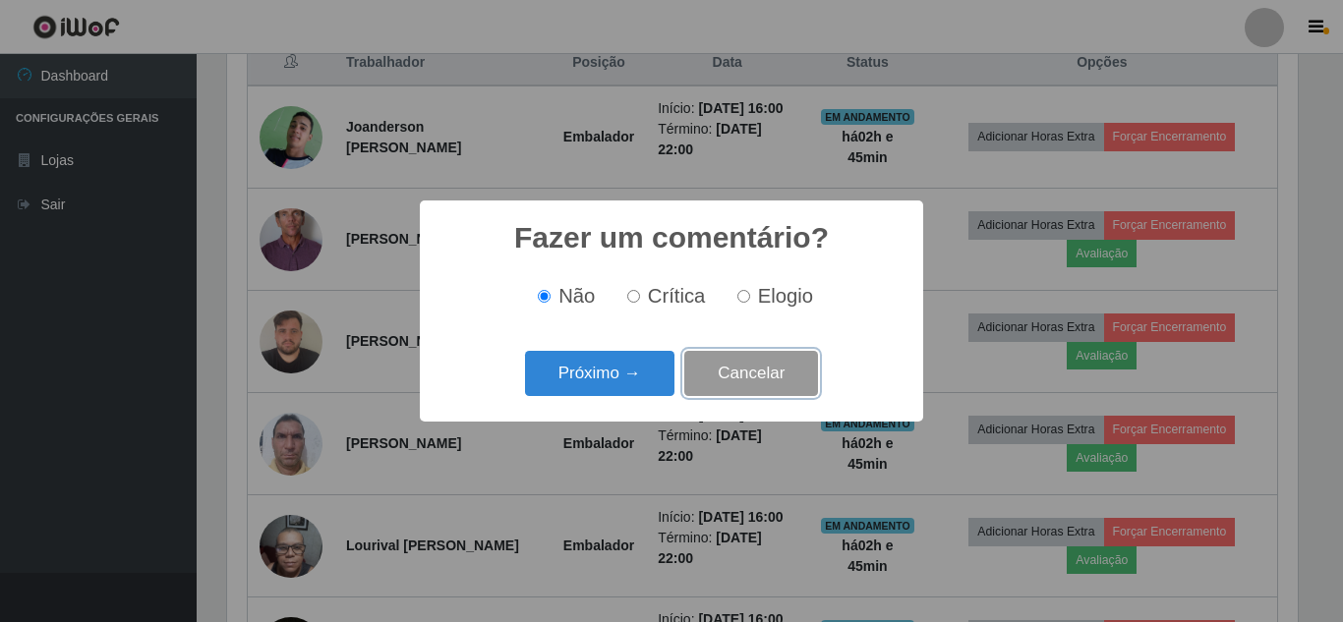
click at [739, 371] on button "Cancelar" at bounding box center [751, 374] width 134 height 46
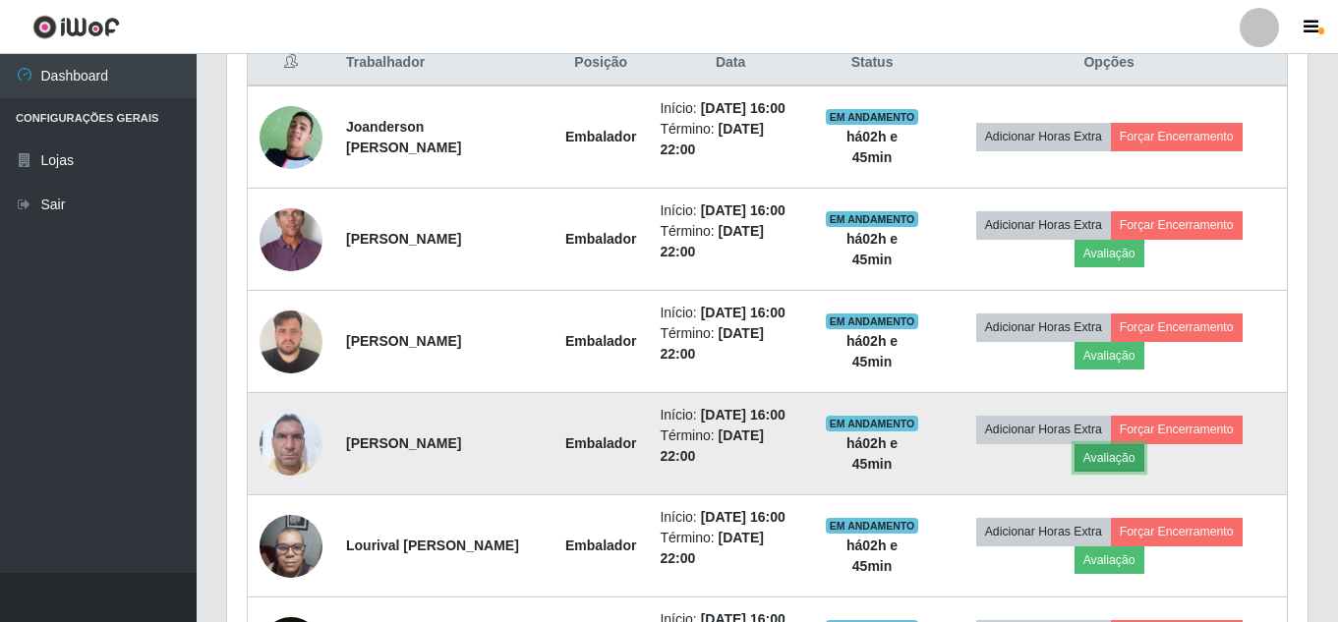
click at [1119, 472] on button "Avaliação" at bounding box center [1109, 458] width 70 height 28
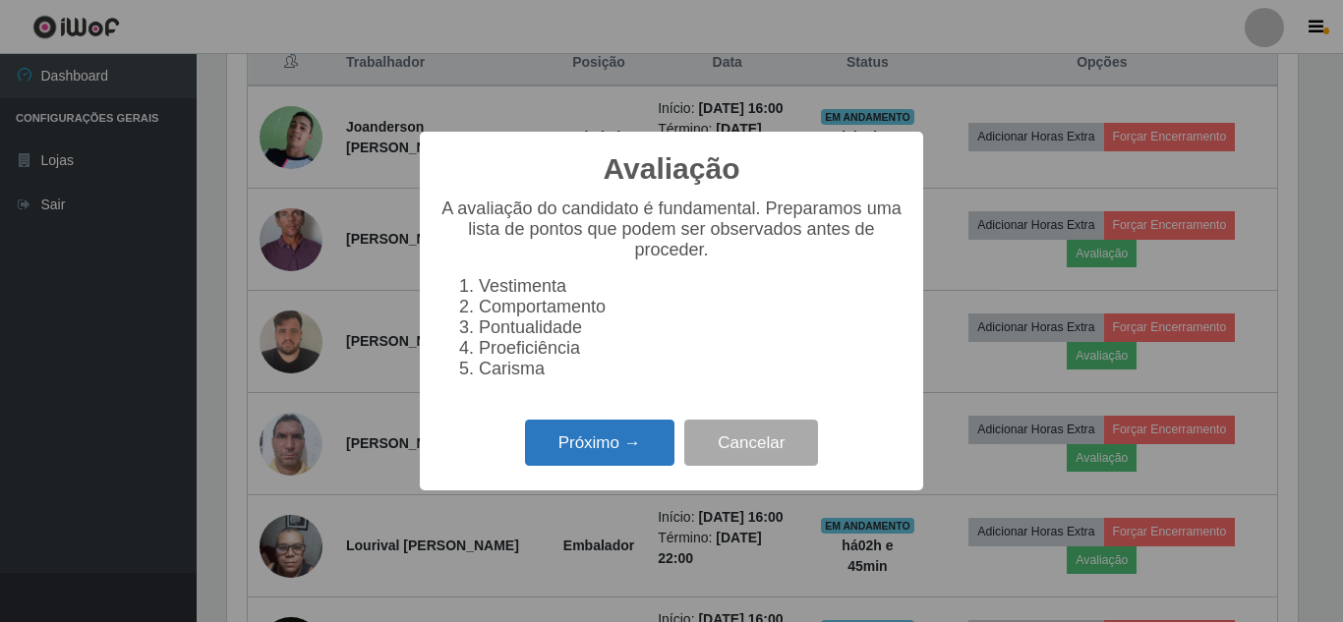
click at [566, 445] on button "Próximo →" at bounding box center [599, 443] width 149 height 46
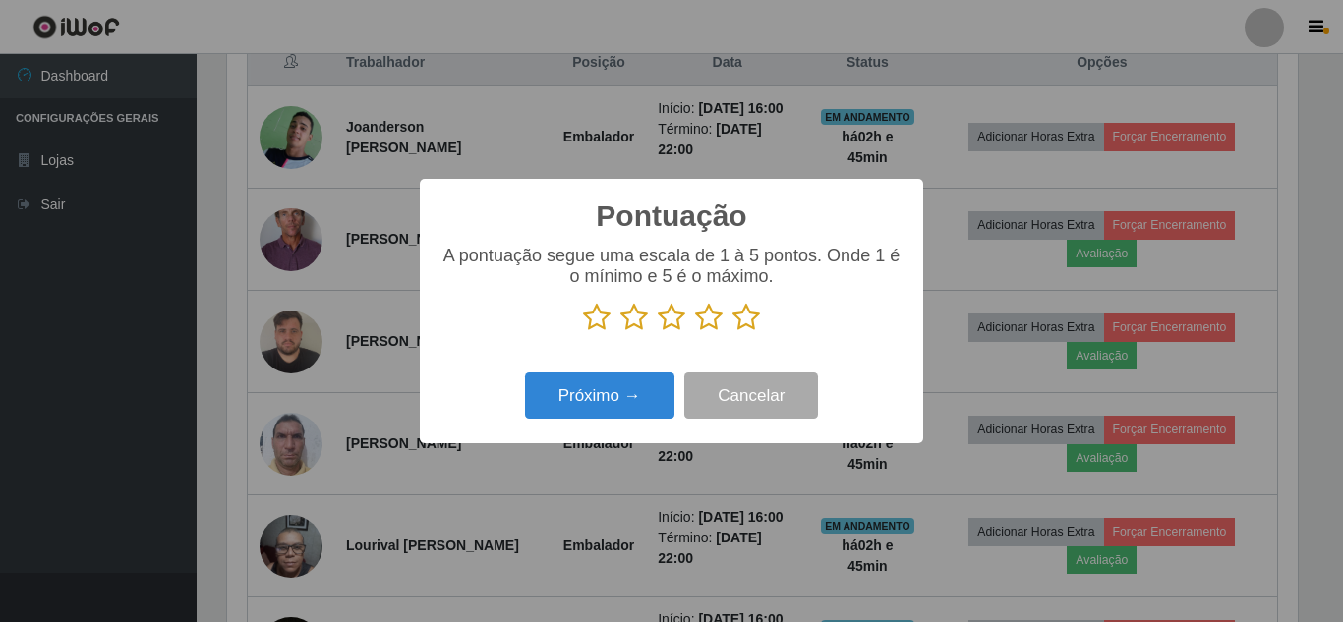
click at [756, 326] on icon at bounding box center [746, 317] width 28 height 29
click at [732, 332] on input "radio" at bounding box center [732, 332] width 0 height 0
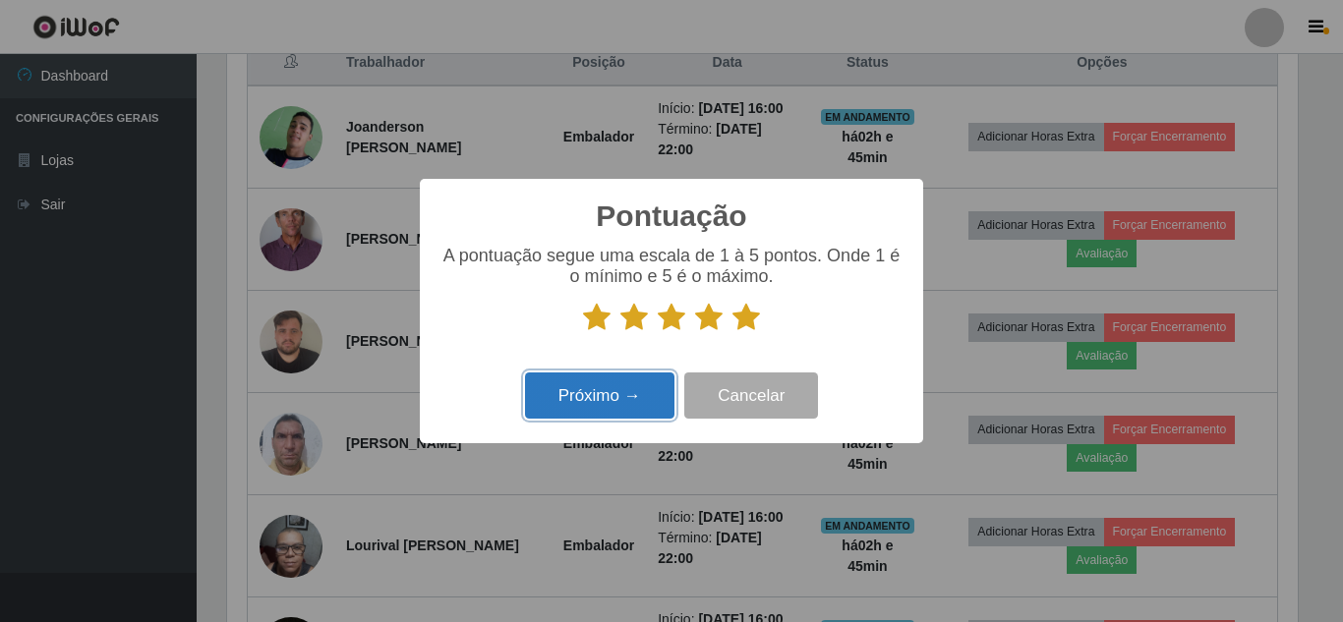
click at [613, 399] on button "Próximo →" at bounding box center [599, 396] width 149 height 46
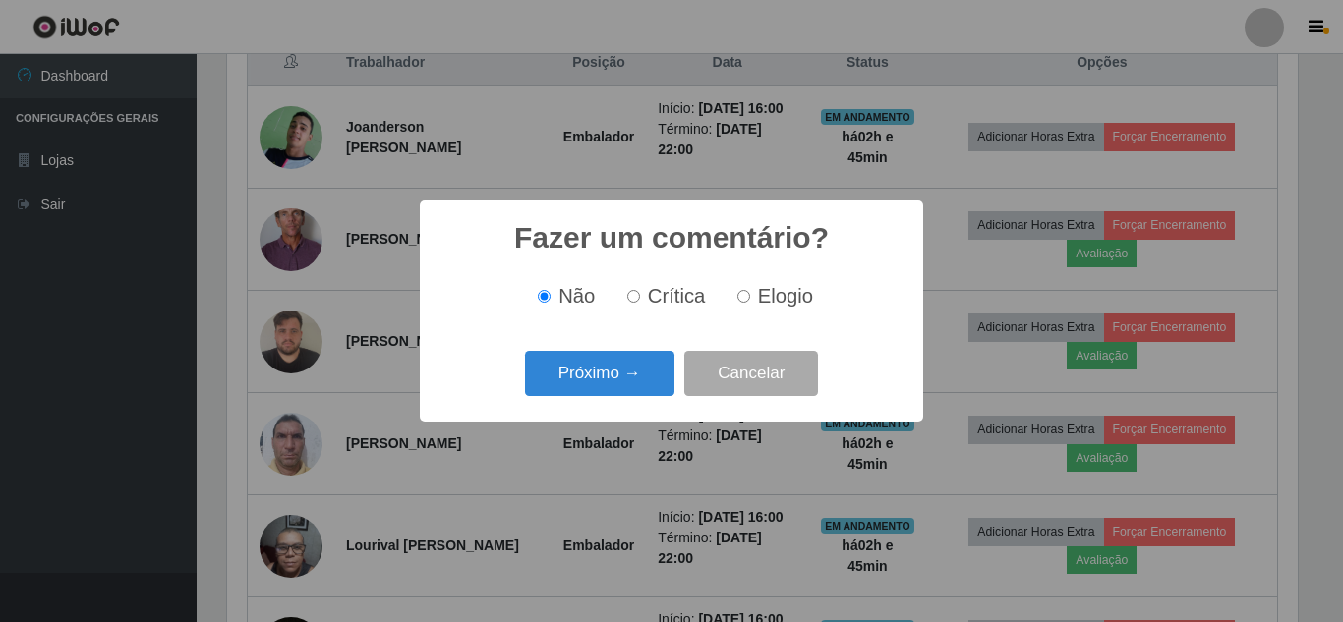
click at [750, 299] on label "Elogio" at bounding box center [771, 296] width 84 height 23
click at [750, 299] on input "Elogio" at bounding box center [743, 296] width 13 height 13
radio input "true"
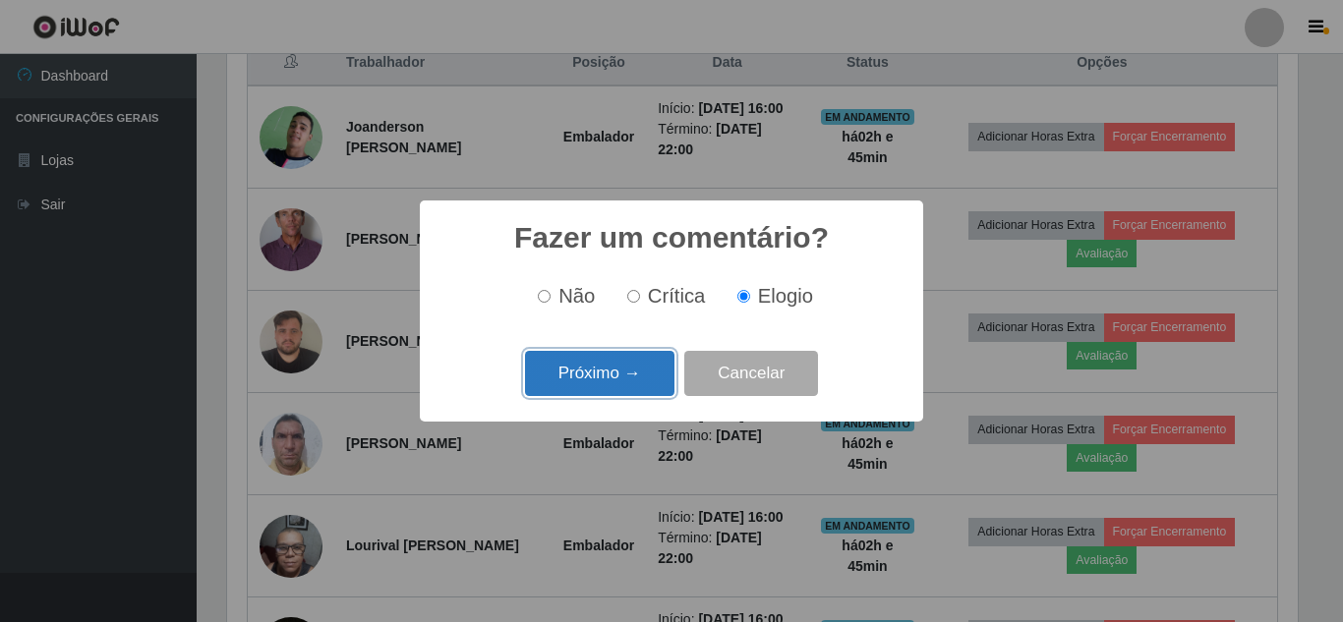
click at [580, 371] on button "Próximo →" at bounding box center [599, 374] width 149 height 46
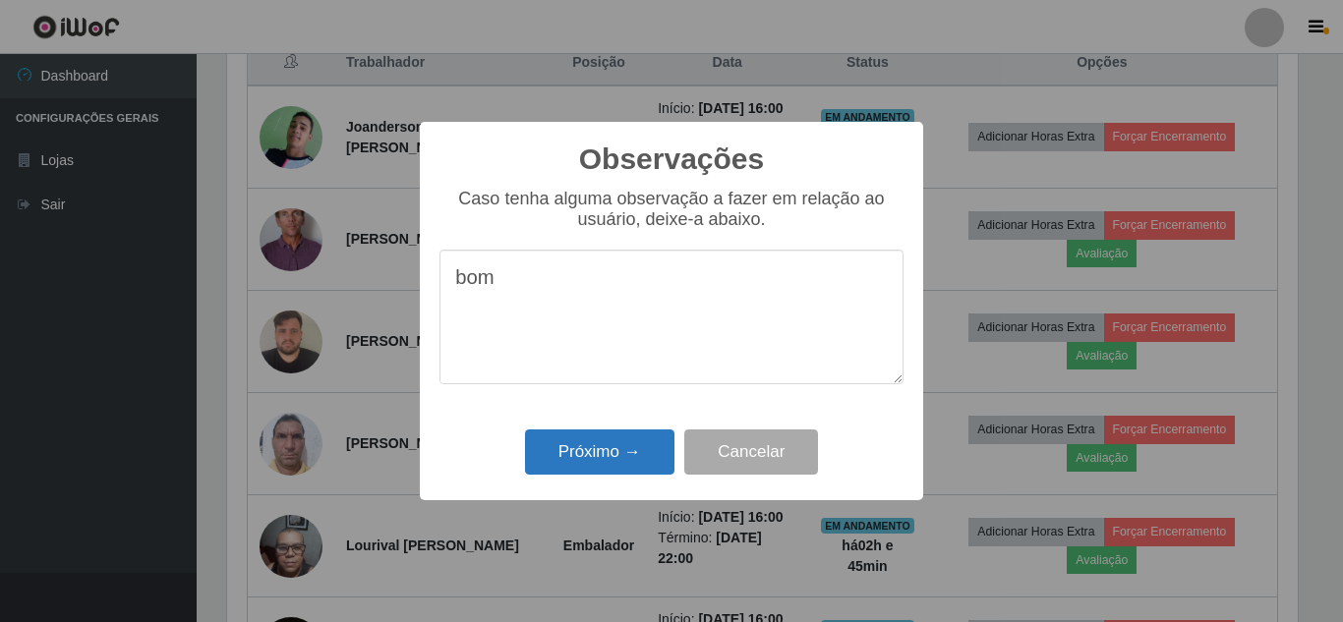
type textarea "bom"
click at [629, 463] on button "Próximo →" at bounding box center [599, 453] width 149 height 46
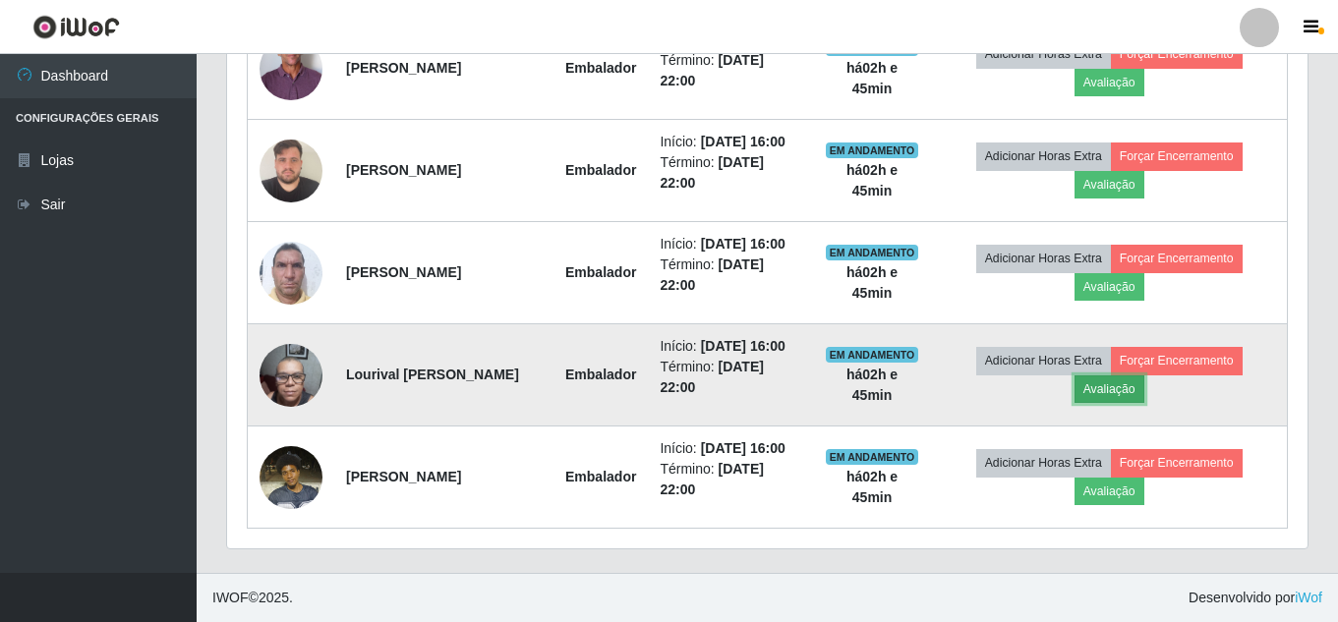
click at [1137, 403] on button "Avaliação" at bounding box center [1109, 390] width 70 height 28
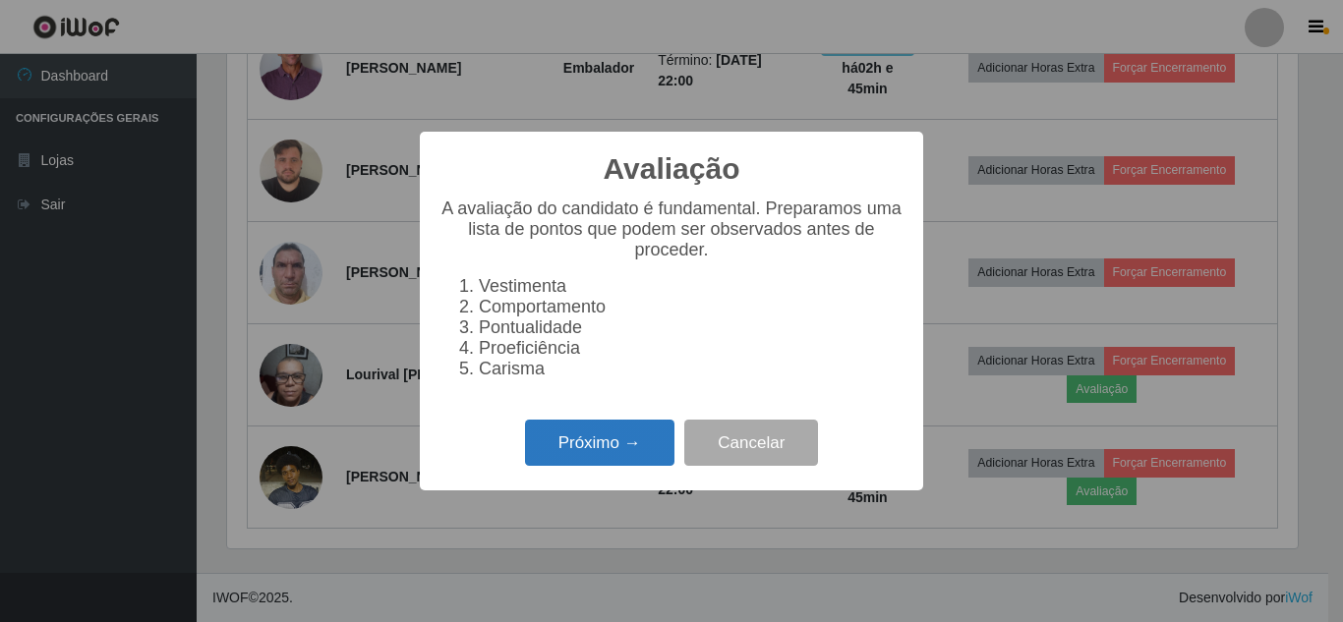
click at [654, 461] on button "Próximo →" at bounding box center [599, 443] width 149 height 46
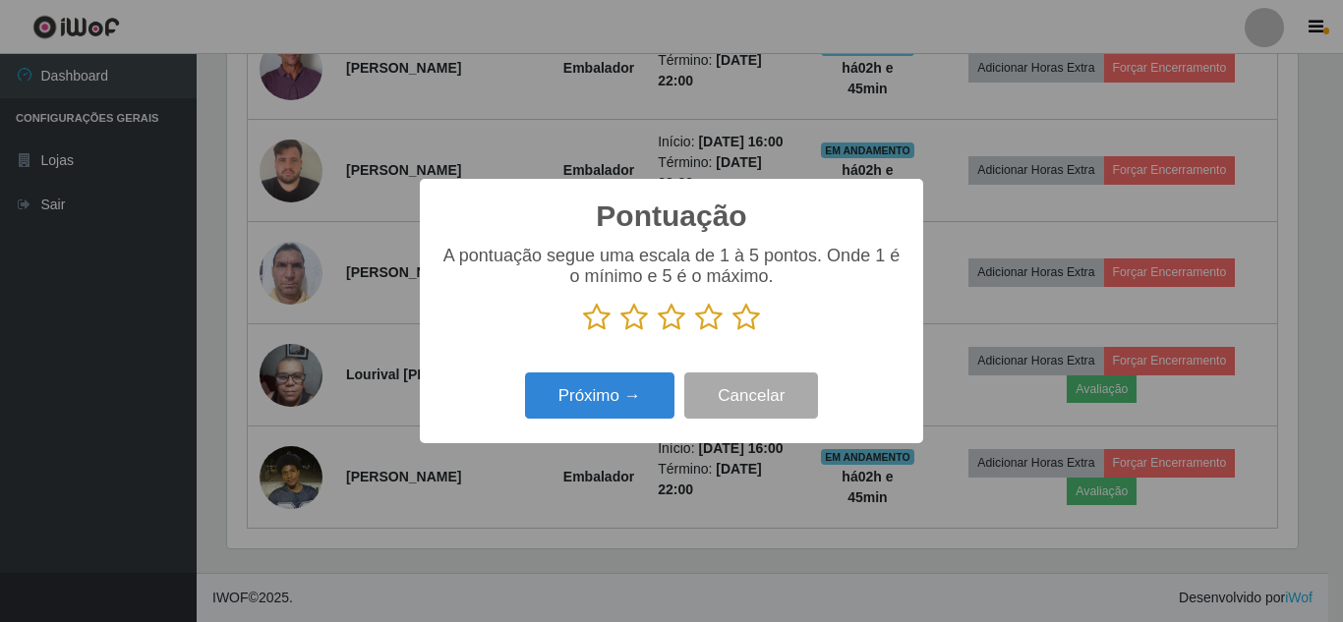
click at [734, 332] on icon at bounding box center [746, 317] width 28 height 29
click at [732, 332] on input "radio" at bounding box center [732, 332] width 0 height 0
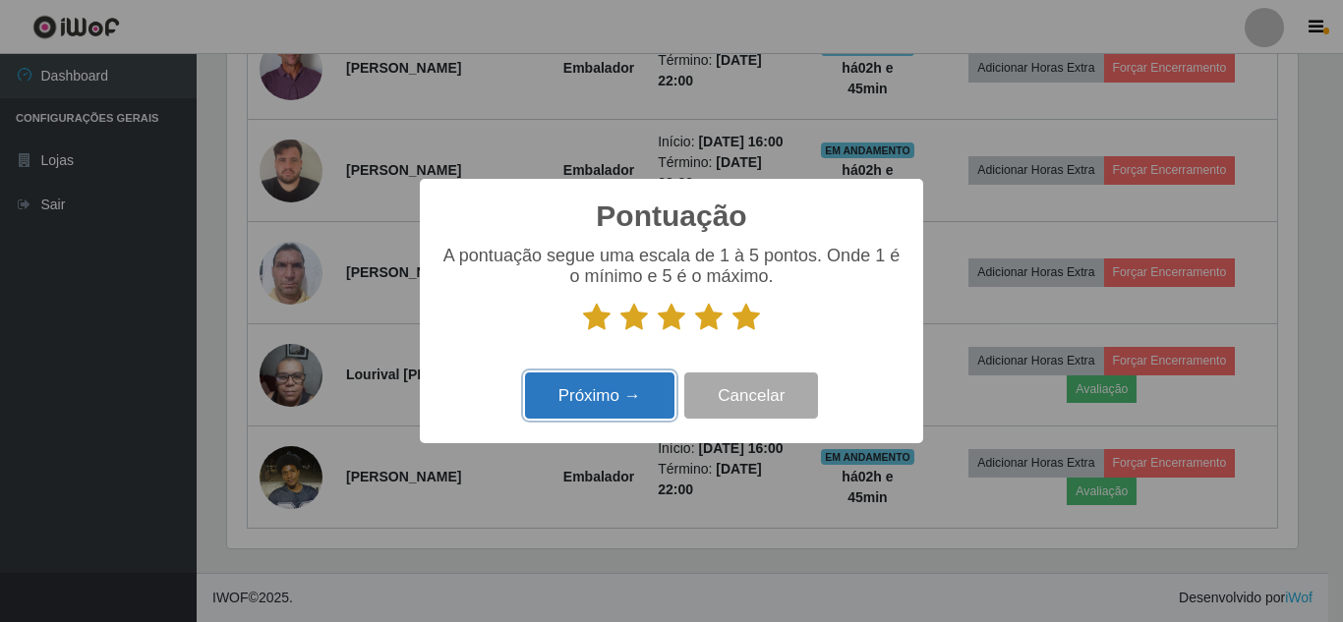
click at [620, 379] on button "Próximo →" at bounding box center [599, 396] width 149 height 46
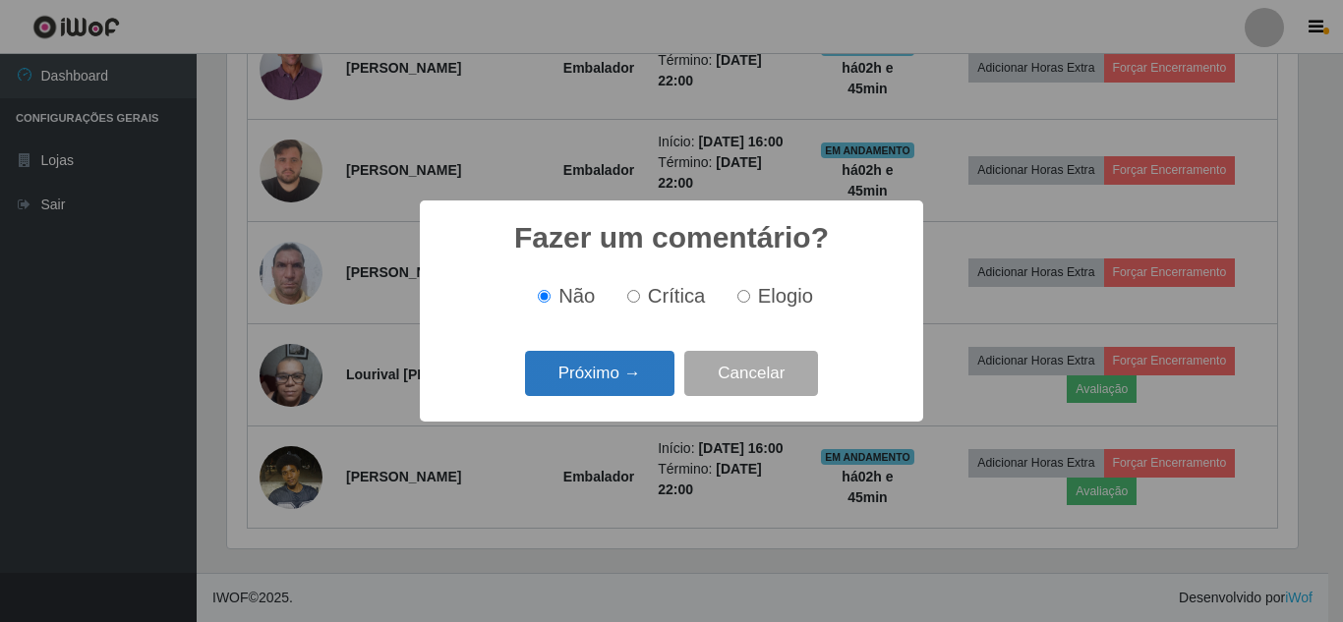
click at [618, 375] on button "Próximo →" at bounding box center [599, 374] width 149 height 46
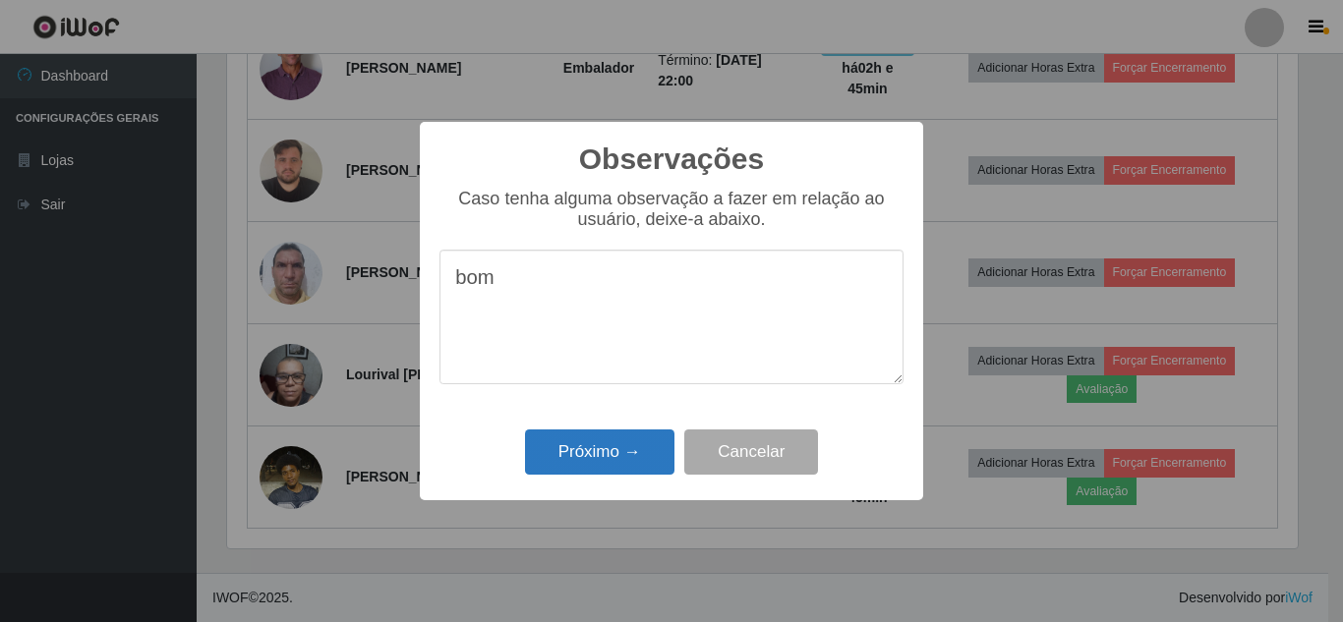
type textarea "bom"
click at [564, 438] on button "Próximo →" at bounding box center [599, 453] width 149 height 46
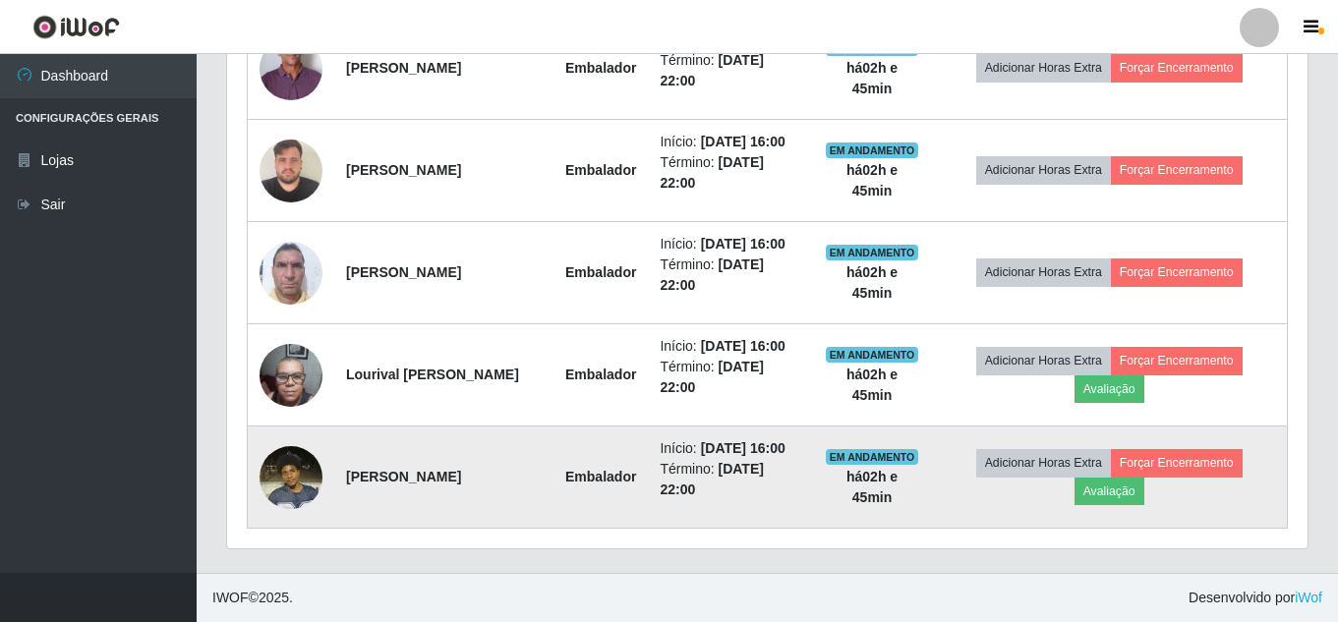
click at [289, 468] on img at bounding box center [291, 477] width 63 height 84
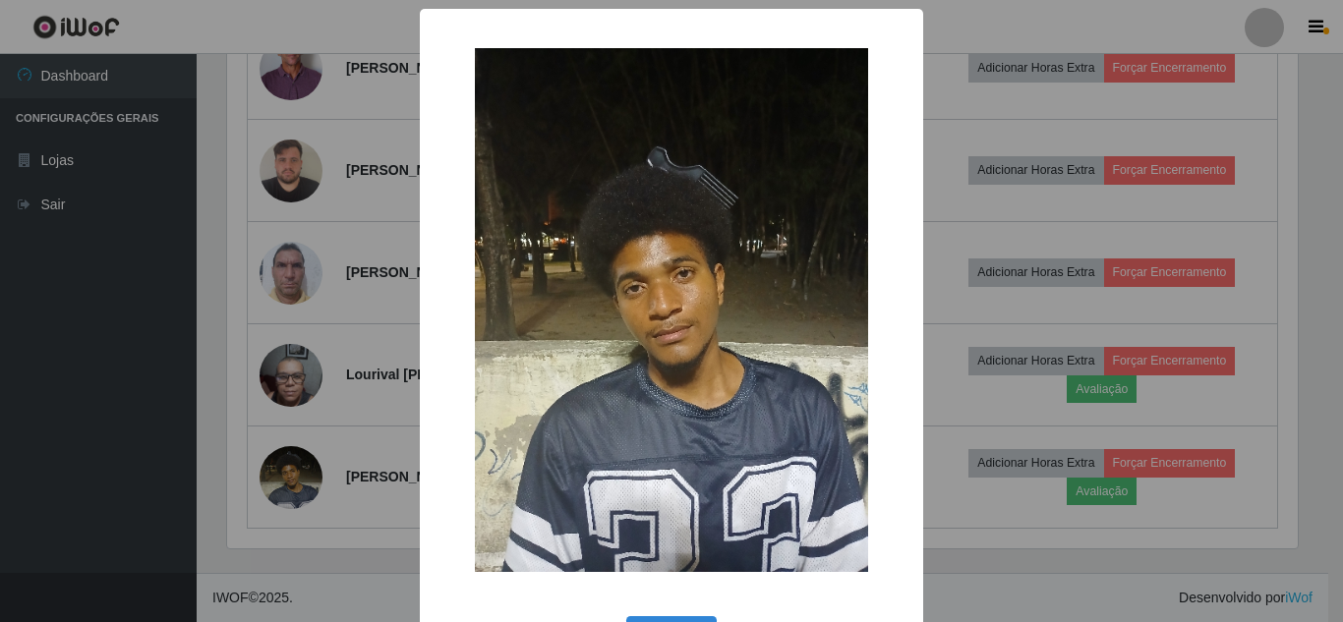
click at [362, 455] on div "× OK Cancel" at bounding box center [671, 311] width 1343 height 622
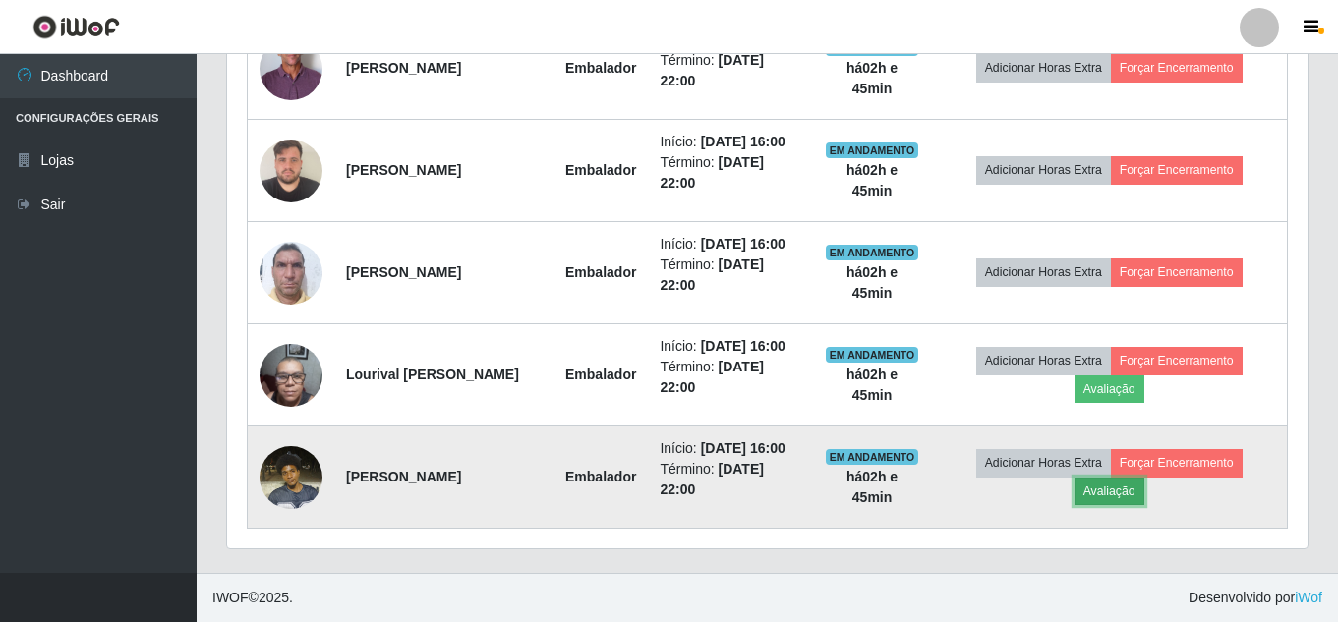
click at [1144, 488] on button "Avaliação" at bounding box center [1109, 492] width 70 height 28
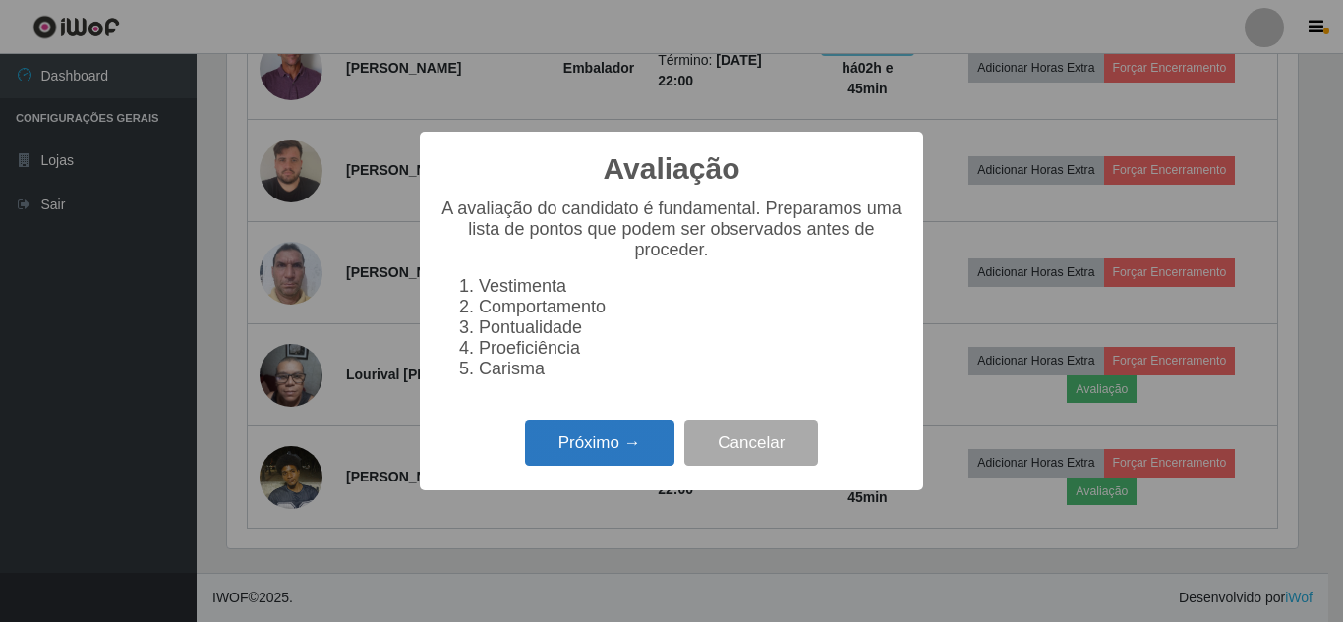
click at [562, 466] on button "Próximo →" at bounding box center [599, 443] width 149 height 46
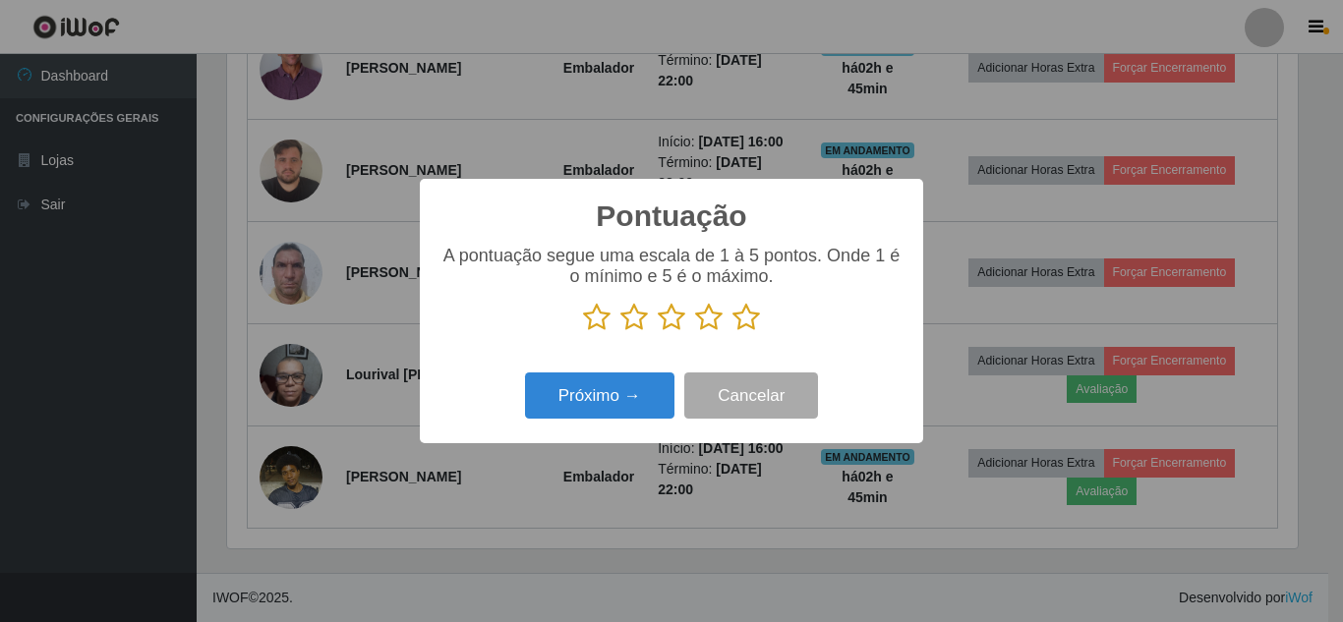
drag, startPoint x: 750, startPoint y: 313, endPoint x: 701, endPoint y: 346, distance: 59.4
click at [749, 313] on icon at bounding box center [746, 317] width 28 height 29
click at [732, 332] on input "radio" at bounding box center [732, 332] width 0 height 0
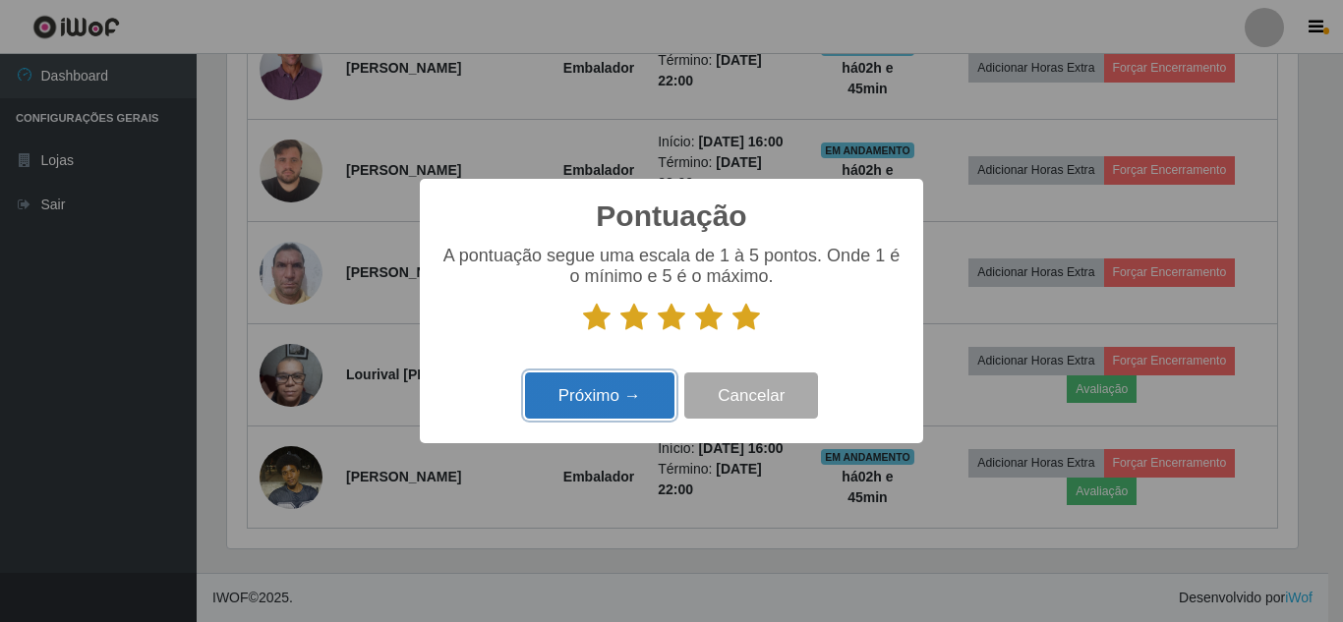
click at [613, 393] on button "Próximo →" at bounding box center [599, 396] width 149 height 46
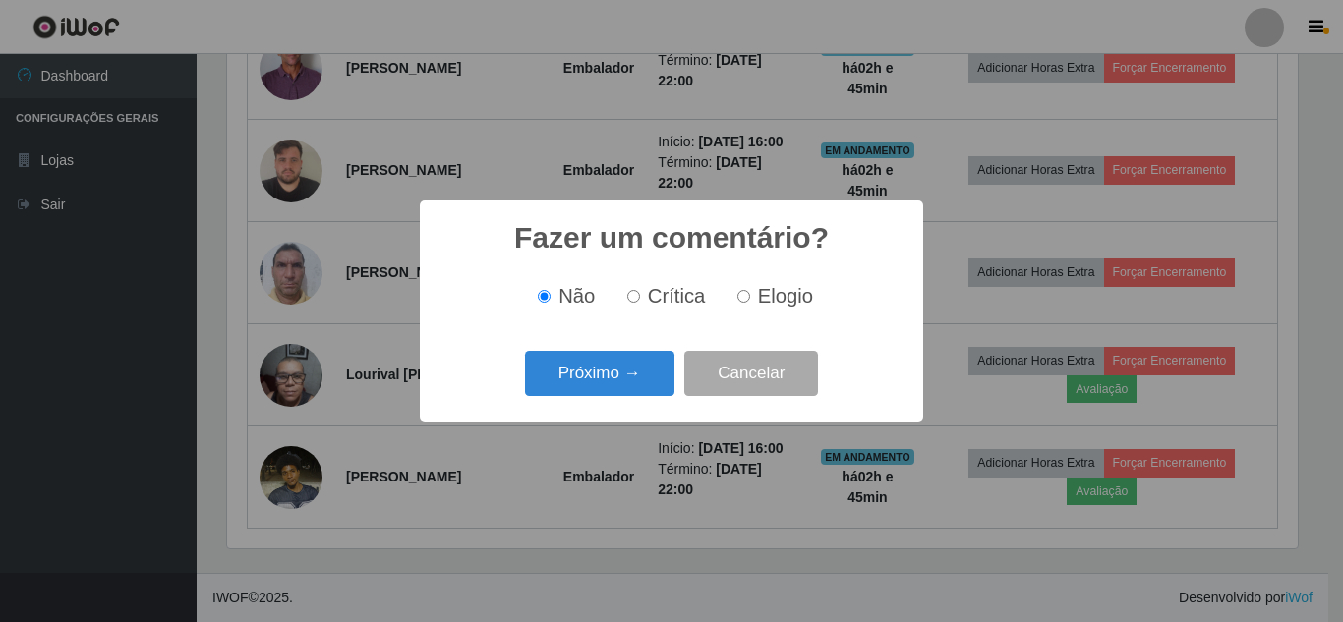
click at [759, 301] on span "Elogio" at bounding box center [785, 296] width 55 height 22
click at [750, 301] on input "Elogio" at bounding box center [743, 296] width 13 height 13
radio input "true"
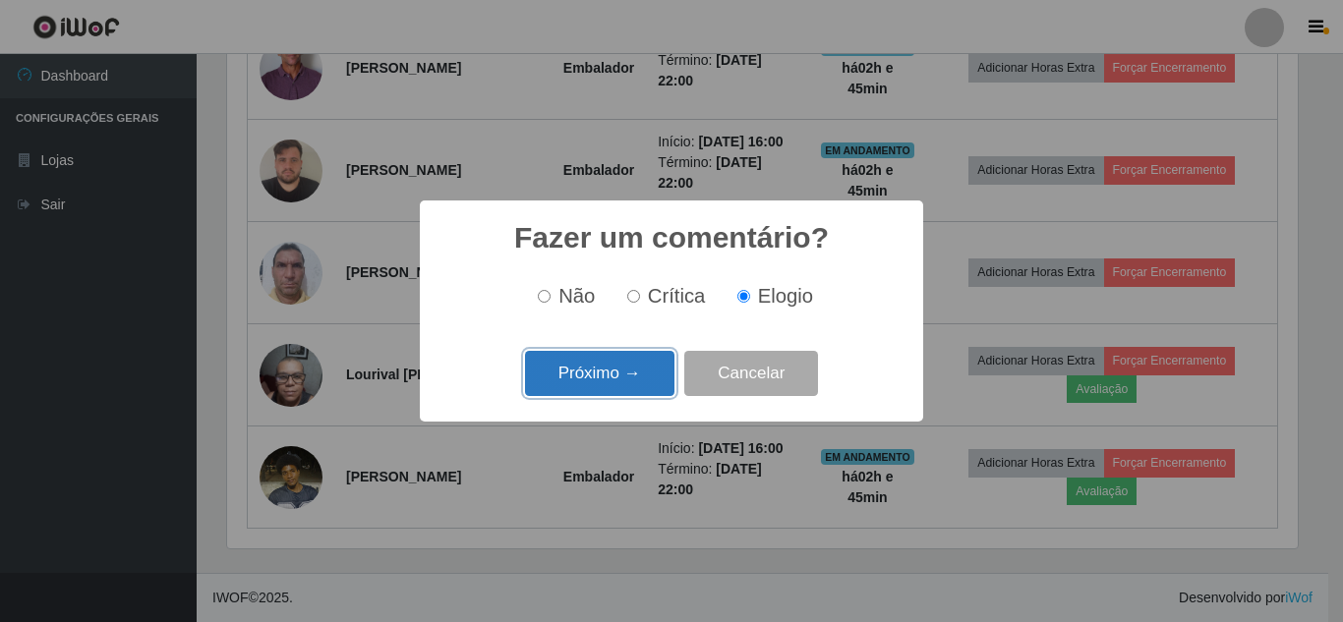
click at [629, 373] on button "Próximo →" at bounding box center [599, 374] width 149 height 46
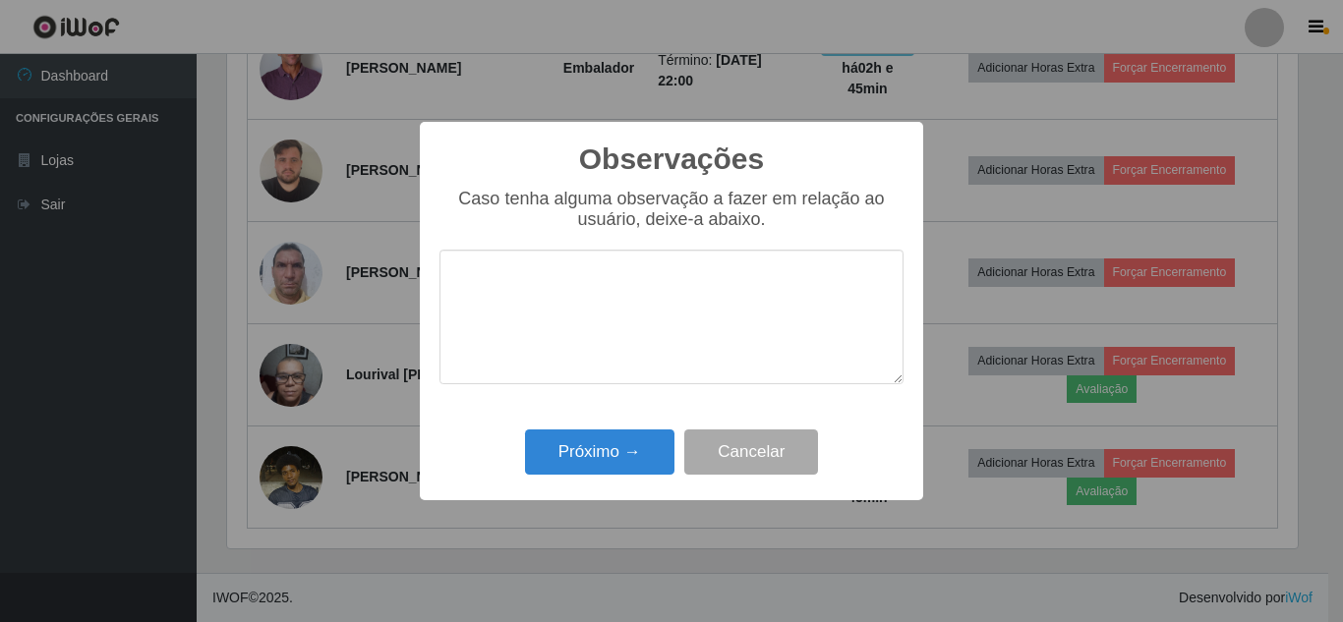
click at [576, 315] on textarea at bounding box center [671, 317] width 464 height 135
type textarea "bom"
click at [539, 460] on button "Próximo →" at bounding box center [599, 453] width 149 height 46
